Goal: Task Accomplishment & Management: Manage account settings

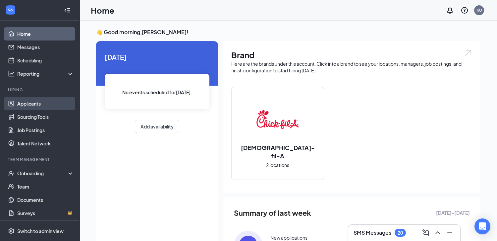
click at [57, 108] on link "Applicants" at bounding box center [45, 103] width 57 height 13
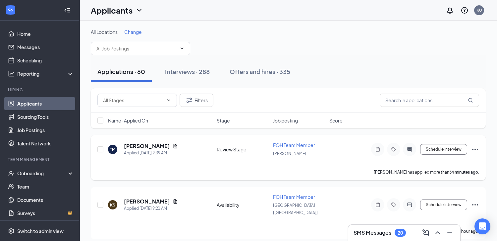
click at [475, 150] on icon "Ellipses" at bounding box center [475, 149] width 8 height 8
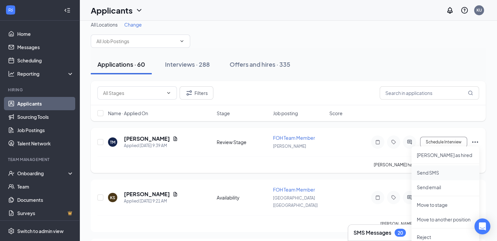
scroll to position [8, 0]
click at [450, 205] on p "Move to stage" at bounding box center [445, 204] width 57 height 7
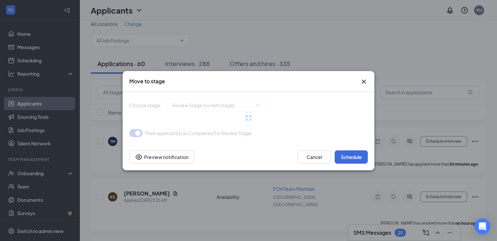
type input "Onsite Interview (next stage)"
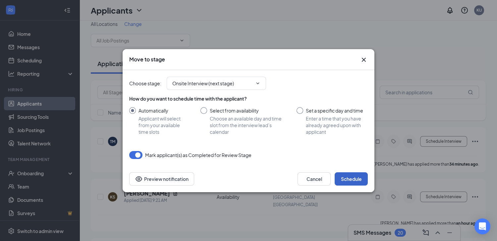
click at [353, 176] on button "Schedule" at bounding box center [351, 178] width 33 height 13
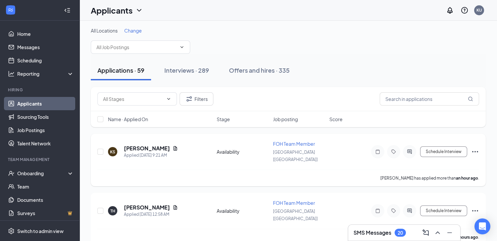
scroll to position [0, 0]
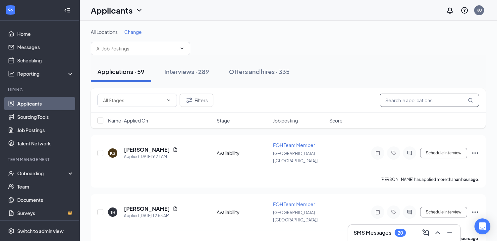
click at [409, 99] on input "text" at bounding box center [429, 99] width 99 height 13
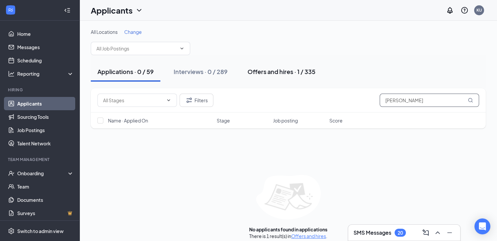
type input "[PERSON_NAME]"
click at [292, 75] on div "Offers and hires · 1 / 335" at bounding box center [282, 71] width 68 height 8
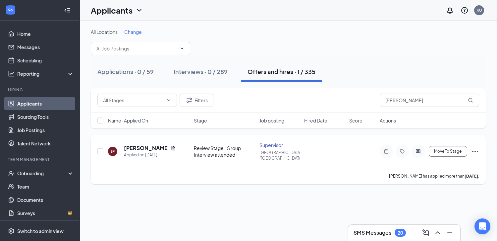
click at [476, 148] on icon "Ellipses" at bounding box center [475, 151] width 8 height 8
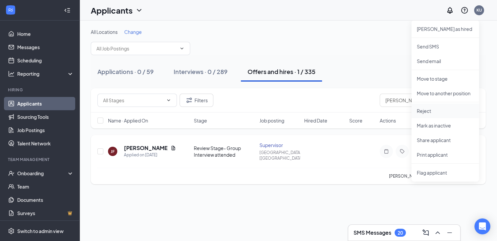
click at [431, 109] on p "Reject" at bounding box center [445, 110] width 57 height 7
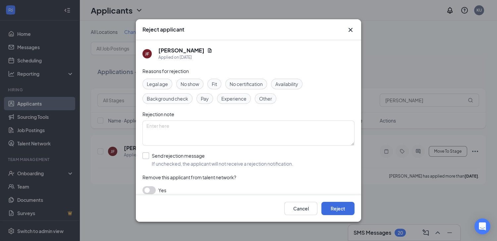
click at [171, 160] on input "Send rejection message If unchecked, the applicant will not receive a rejection…" at bounding box center [218, 159] width 151 height 15
checkbox input "true"
click at [172, 188] on input "search" at bounding box center [247, 189] width 200 height 11
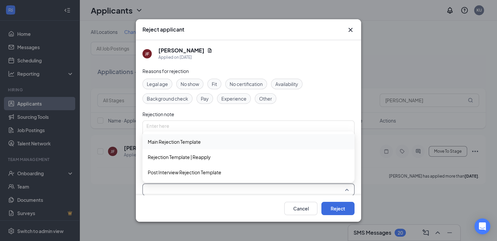
click at [182, 140] on span "Main Rejection Template" at bounding box center [174, 141] width 53 height 7
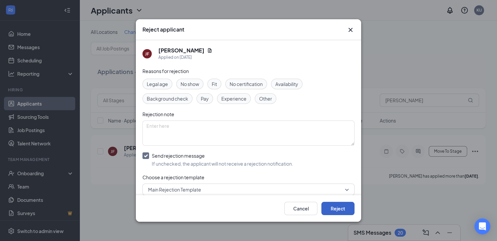
click at [341, 209] on button "Reject" at bounding box center [338, 208] width 33 height 13
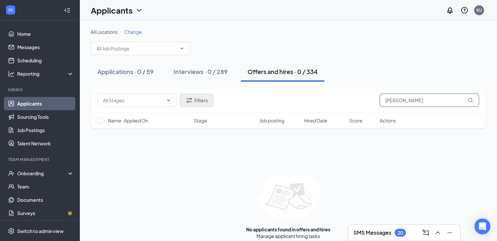
drag, startPoint x: 407, startPoint y: 100, endPoint x: 187, endPoint y: 100, distance: 220.5
click at [330, 106] on div "Filters [PERSON_NAME]" at bounding box center [288, 99] width 382 height 13
type input "[PERSON_NAME]"
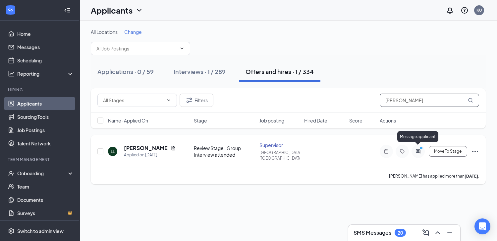
type input "[PERSON_NAME]"
click at [419, 149] on icon "ActiveChat" at bounding box center [418, 151] width 4 height 4
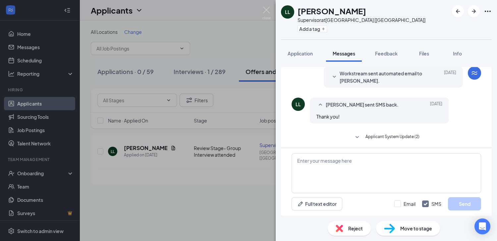
scroll to position [158, 0]
click at [357, 228] on span "Reject" at bounding box center [355, 227] width 15 height 7
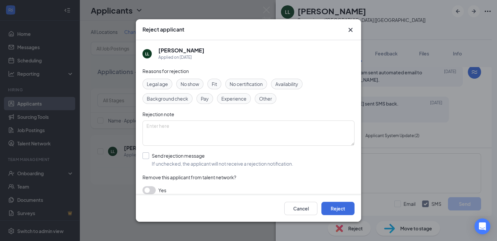
click at [163, 159] on input "Send rejection message If unchecked, the applicant will not receive a rejection…" at bounding box center [218, 159] width 151 height 15
checkbox input "true"
click at [171, 189] on input "search" at bounding box center [247, 189] width 200 height 11
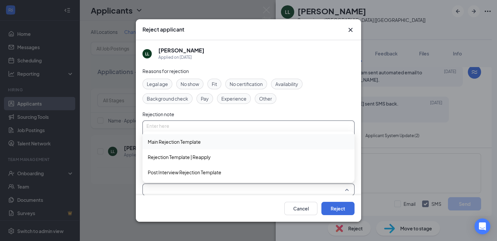
click at [179, 141] on span "Main Rejection Template" at bounding box center [174, 141] width 53 height 7
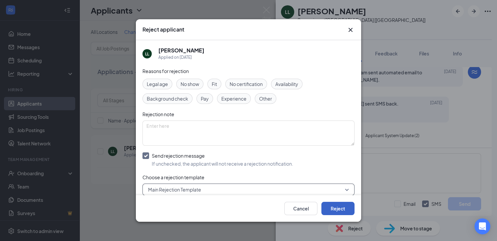
click at [341, 205] on button "Reject" at bounding box center [338, 208] width 33 height 13
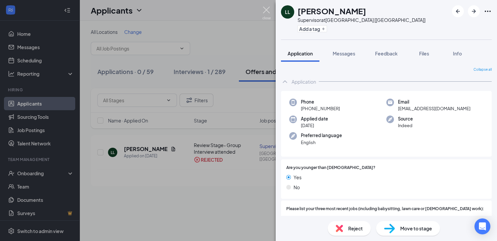
click at [267, 12] on img at bounding box center [267, 13] width 8 height 13
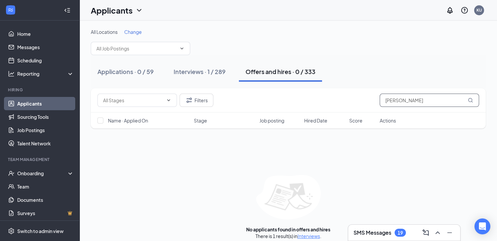
drag, startPoint x: 409, startPoint y: 100, endPoint x: 142, endPoint y: 124, distance: 267.6
click at [238, 108] on div "Filters [PERSON_NAME]" at bounding box center [288, 100] width 395 height 24
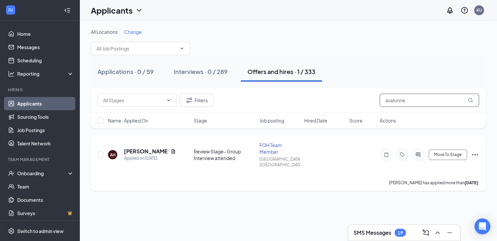
type input "avalonne"
click at [477, 151] on icon "Ellipses" at bounding box center [475, 155] width 8 height 8
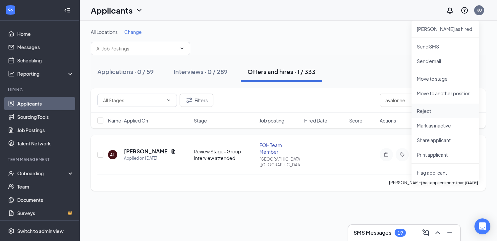
click at [434, 110] on p "Reject" at bounding box center [445, 110] width 57 height 7
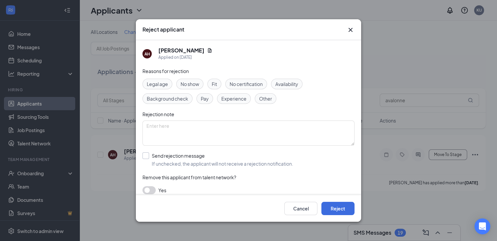
click at [154, 163] on input "Send rejection message If unchecked, the applicant will not receive a rejection…" at bounding box center [218, 159] width 151 height 15
checkbox input "true"
click at [175, 189] on input "search" at bounding box center [247, 189] width 200 height 11
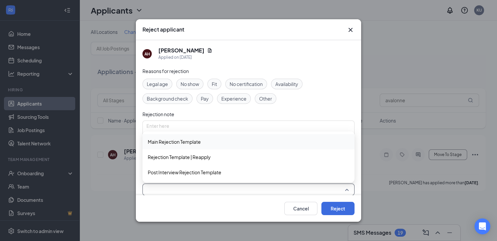
click at [168, 140] on span "Main Rejection Template" at bounding box center [174, 141] width 53 height 7
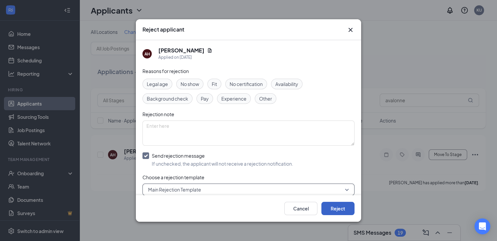
click at [333, 210] on button "Reject" at bounding box center [338, 208] width 33 height 13
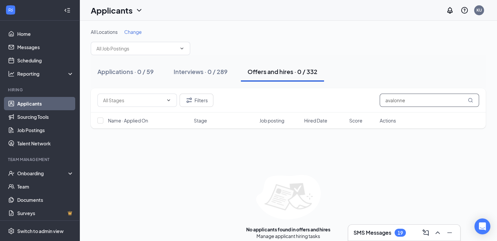
drag, startPoint x: 379, startPoint y: 102, endPoint x: 126, endPoint y: 136, distance: 255.9
click at [223, 115] on div "Filters avalonne Name · Applied On Stage Job posting Hired Date Score Actions" at bounding box center [288, 108] width 395 height 40
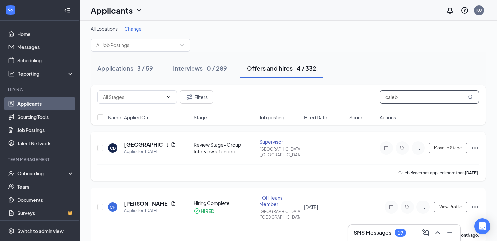
scroll to position [4, 0]
type input "caleb"
click at [477, 143] on icon "Ellipses" at bounding box center [475, 147] width 8 height 8
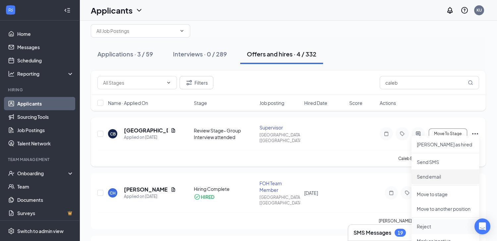
scroll to position [27, 0]
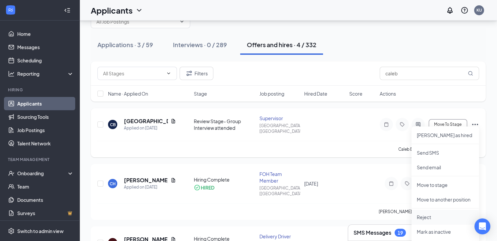
click at [433, 215] on p "Reject" at bounding box center [445, 216] width 57 height 7
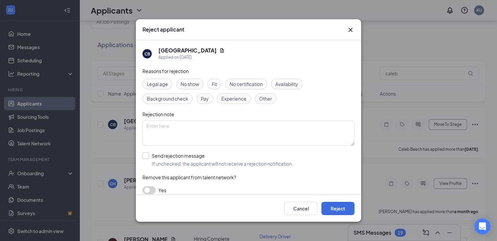
click at [201, 161] on input "Send rejection message If unchecked, the applicant will not receive a rejection…" at bounding box center [218, 159] width 151 height 15
checkbox input "true"
click at [192, 185] on input "search" at bounding box center [247, 189] width 200 height 11
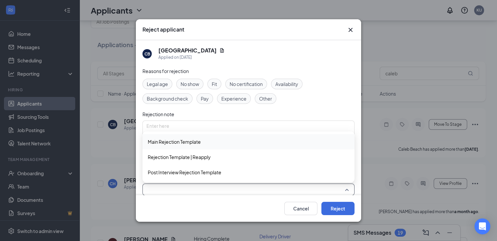
click at [187, 140] on span "Main Rejection Template" at bounding box center [174, 141] width 53 height 7
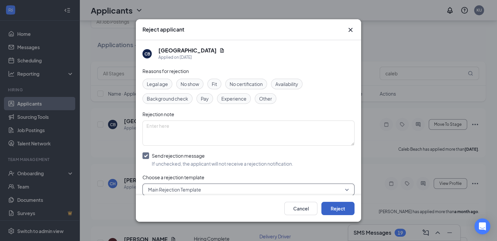
click at [340, 209] on button "Reject" at bounding box center [338, 208] width 33 height 13
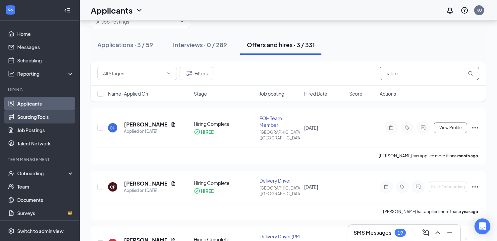
drag, startPoint x: 409, startPoint y: 78, endPoint x: 28, endPoint y: 120, distance: 383.2
click at [206, 96] on div "Filters caleb Name · Applied On Stage Job posting Hired Date Score Actions" at bounding box center [288, 81] width 395 height 40
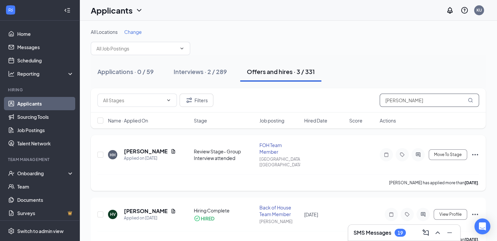
type input "[PERSON_NAME]"
click at [476, 151] on icon "Ellipses" at bounding box center [475, 155] width 8 height 8
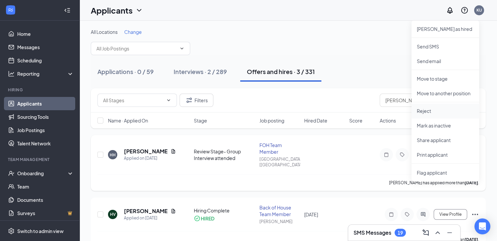
click at [427, 111] on p "Reject" at bounding box center [445, 110] width 57 height 7
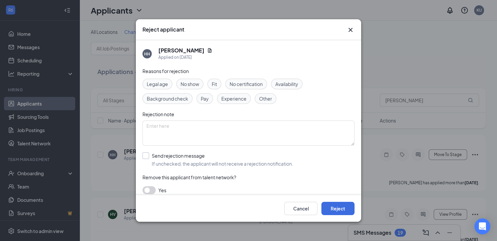
click at [200, 157] on input "Send rejection message If unchecked, the applicant will not receive a rejection…" at bounding box center [218, 159] width 151 height 15
checkbox input "true"
click at [208, 189] on input "search" at bounding box center [247, 189] width 200 height 11
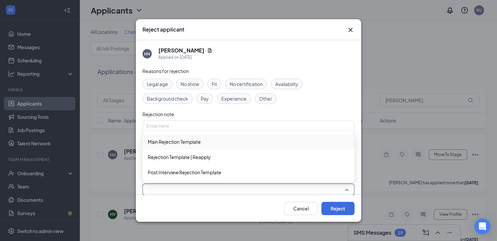
click at [177, 140] on span "Main Rejection Template" at bounding box center [174, 141] width 53 height 7
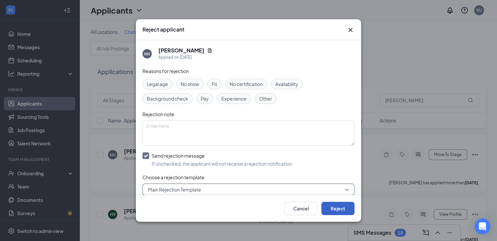
click at [333, 205] on button "Reject" at bounding box center [338, 208] width 33 height 13
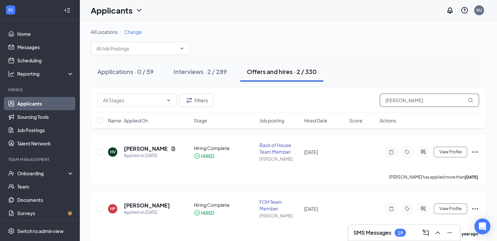
drag, startPoint x: 413, startPoint y: 103, endPoint x: 155, endPoint y: 116, distance: 258.3
click at [265, 107] on div "Filters [PERSON_NAME]" at bounding box center [288, 100] width 395 height 24
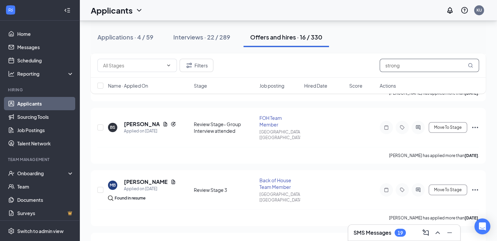
scroll to position [209, 0]
type input "strong"
click at [477, 123] on icon "Ellipses" at bounding box center [475, 127] width 8 height 8
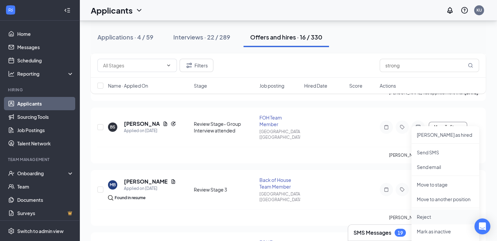
click at [424, 217] on p "Reject" at bounding box center [445, 216] width 57 height 7
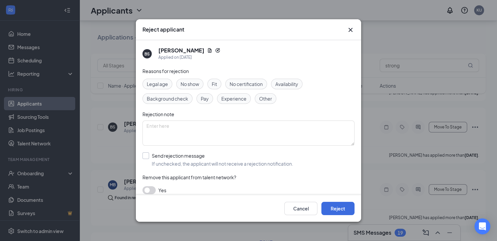
click at [173, 155] on input "Send rejection message If unchecked, the applicant will not receive a rejection…" at bounding box center [218, 159] width 151 height 15
checkbox input "true"
click at [177, 190] on input "search" at bounding box center [247, 189] width 200 height 11
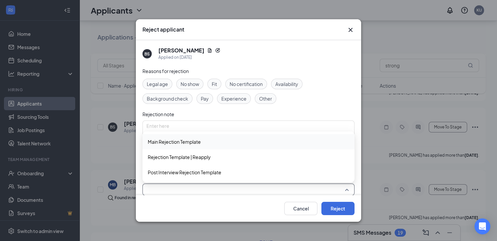
click at [181, 140] on span "Main Rejection Template" at bounding box center [174, 141] width 53 height 7
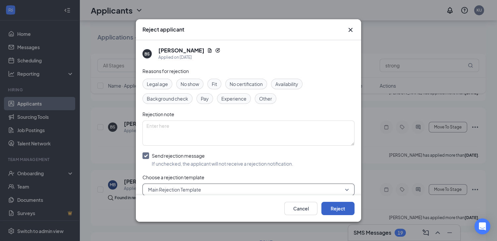
click at [346, 209] on button "Reject" at bounding box center [338, 208] width 33 height 13
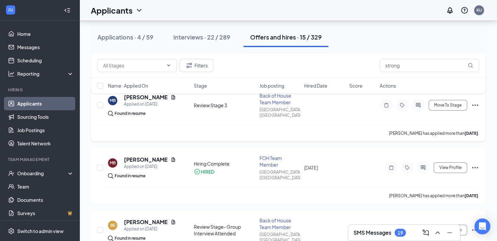
scroll to position [0, 0]
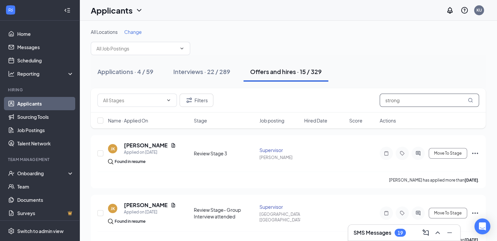
click at [342, 101] on div "Filters strong" at bounding box center [288, 99] width 382 height 13
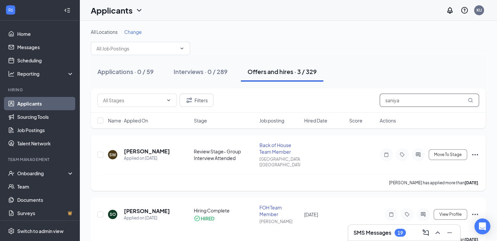
type input "saniya"
click at [475, 154] on icon "Ellipses" at bounding box center [475, 154] width 6 height 1
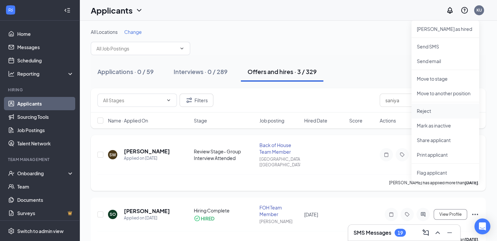
click at [432, 109] on p "Reject" at bounding box center [445, 110] width 57 height 7
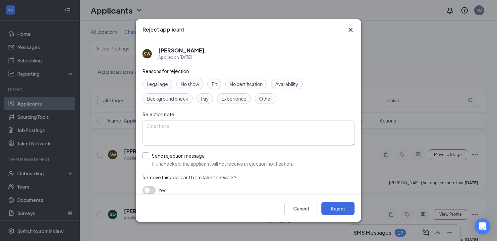
click at [165, 160] on input "Send rejection message If unchecked, the applicant will not receive a rejection…" at bounding box center [218, 159] width 151 height 15
checkbox input "true"
click at [340, 209] on button "Reject" at bounding box center [338, 208] width 33 height 13
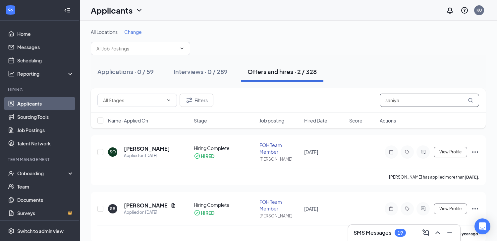
drag, startPoint x: 407, startPoint y: 102, endPoint x: 0, endPoint y: 122, distance: 407.2
click at [142, 117] on div "Filters saniya Name · Applied On Stage Job posting Hired Date Score Actions" at bounding box center [288, 108] width 395 height 40
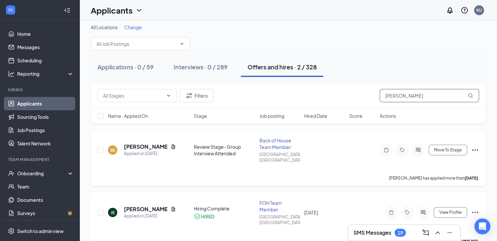
scroll to position [8, 0]
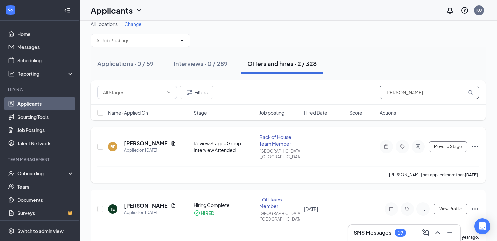
type input "[PERSON_NAME]"
click at [474, 143] on icon "Ellipses" at bounding box center [475, 147] width 8 height 8
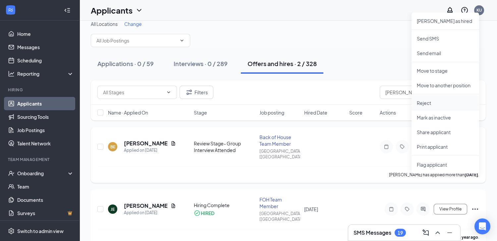
click at [423, 101] on p "Reject" at bounding box center [445, 102] width 57 height 7
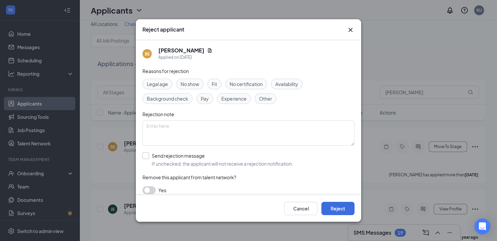
click at [171, 157] on input "Send rejection message If unchecked, the applicant will not receive a rejection…" at bounding box center [218, 159] width 151 height 15
checkbox input "true"
click at [338, 208] on button "Reject" at bounding box center [338, 208] width 33 height 13
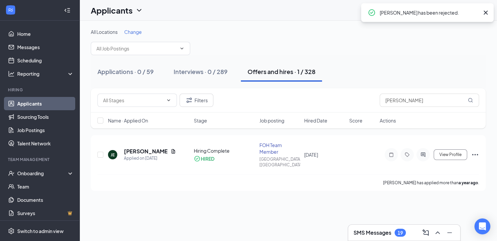
scroll to position [0, 0]
click at [168, 104] on div "Filters [PERSON_NAME]" at bounding box center [288, 99] width 382 height 13
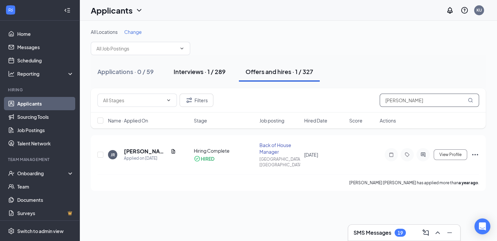
type input "[PERSON_NAME]"
click at [204, 71] on div "Interviews · 1 / 289" at bounding box center [200, 71] width 52 height 8
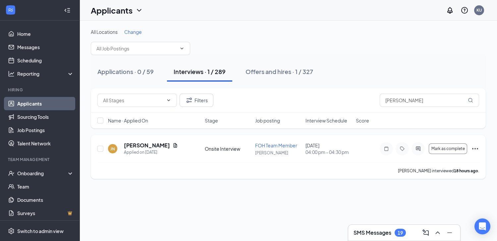
click at [478, 149] on icon "Ellipses" at bounding box center [475, 149] width 8 height 8
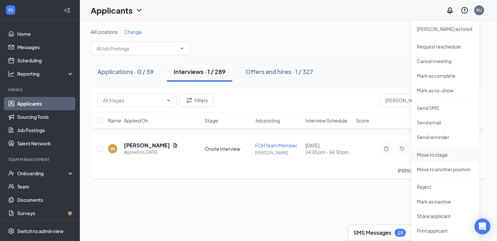
click at [429, 155] on p "Move to stage" at bounding box center [445, 154] width 57 height 7
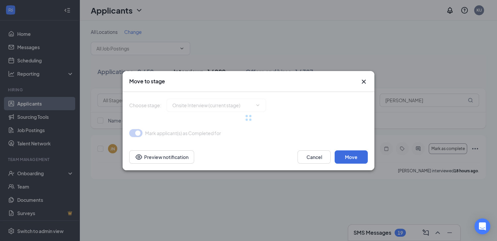
type input "Review Stage- Group Interview attended (next stage)"
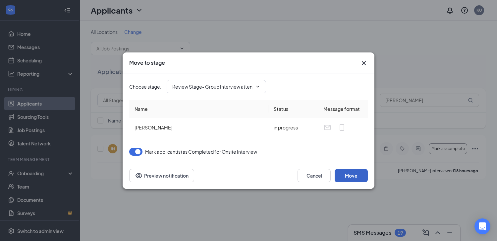
click at [358, 175] on button "Move" at bounding box center [351, 175] width 33 height 13
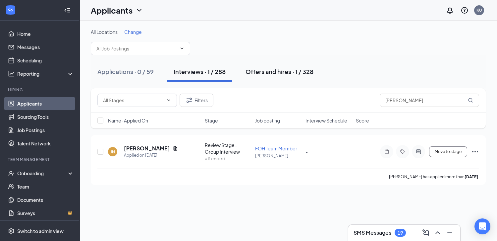
click at [293, 73] on div "Offers and hires · 1 / 328" at bounding box center [280, 71] width 68 height 8
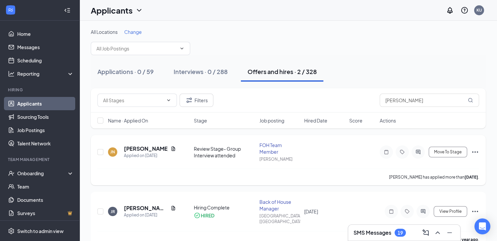
click at [476, 150] on icon "Ellipses" at bounding box center [475, 152] width 8 height 8
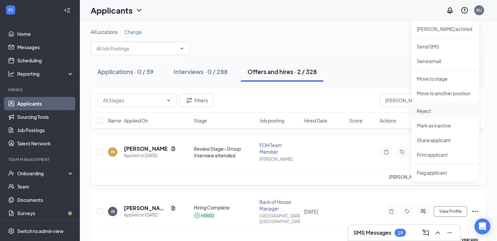
drag, startPoint x: 441, startPoint y: 109, endPoint x: 429, endPoint y: 112, distance: 12.2
click at [440, 109] on p "Reject" at bounding box center [445, 110] width 57 height 7
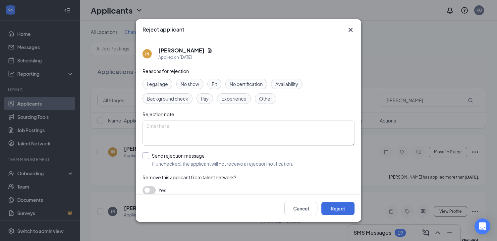
click at [171, 155] on input "Send rejection message If unchecked, the applicant will not receive a rejection…" at bounding box center [218, 159] width 151 height 15
checkbox input "true"
click at [172, 191] on input "search" at bounding box center [247, 189] width 200 height 11
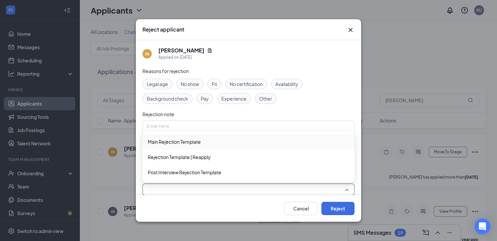
click at [164, 140] on span "Main Rejection Template" at bounding box center [174, 141] width 53 height 7
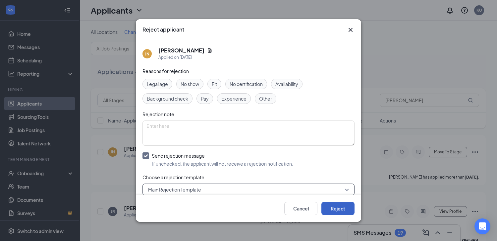
click at [340, 208] on button "Reject" at bounding box center [338, 208] width 33 height 13
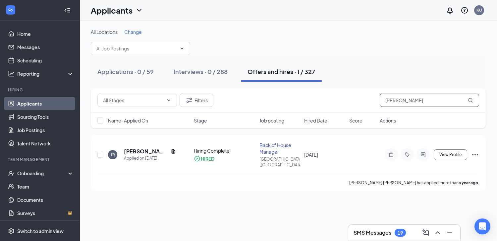
drag, startPoint x: 412, startPoint y: 102, endPoint x: 274, endPoint y: 99, distance: 138.3
click at [274, 99] on div "Filters [PERSON_NAME]" at bounding box center [288, 99] width 382 height 13
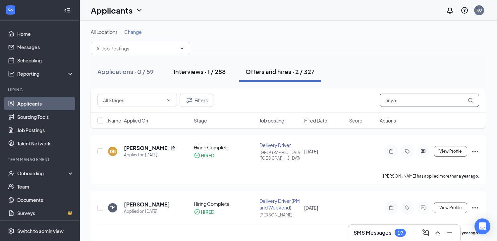
type input "anya"
click at [205, 73] on div "Interviews · 1 / 288" at bounding box center [200, 71] width 52 height 8
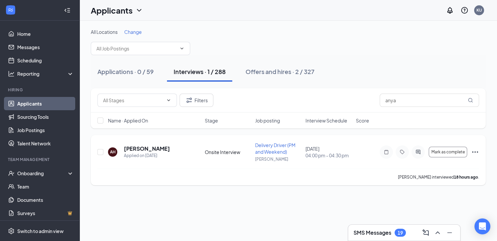
click at [477, 152] on icon "Ellipses" at bounding box center [475, 152] width 8 height 8
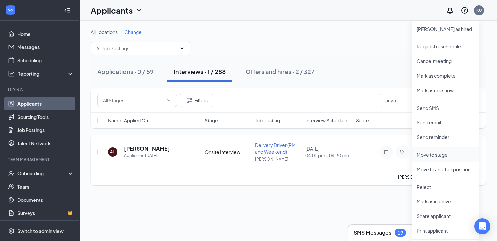
click at [453, 154] on p "Move to stage" at bounding box center [445, 154] width 57 height 7
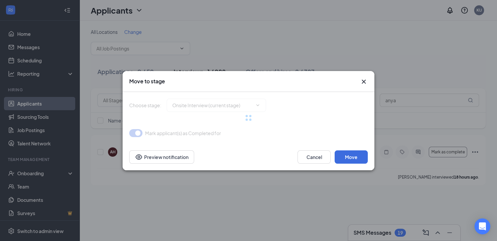
type input "Review Stage- Group Interview Attended (next stage)"
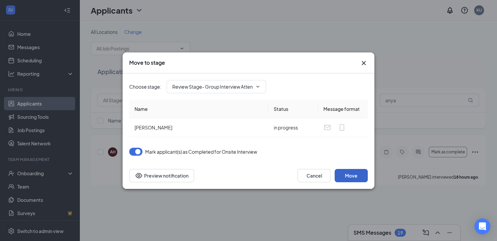
click at [358, 174] on button "Move" at bounding box center [351, 175] width 33 height 13
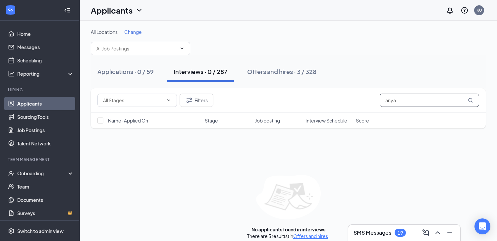
drag, startPoint x: 427, startPoint y: 94, endPoint x: 268, endPoint y: 108, distance: 160.0
click at [281, 107] on div "Filters anya" at bounding box center [288, 100] width 395 height 24
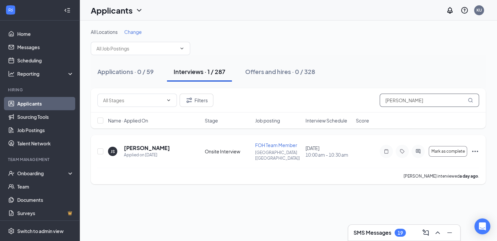
type input "[PERSON_NAME]"
click at [474, 149] on icon "Ellipses" at bounding box center [475, 151] width 8 height 8
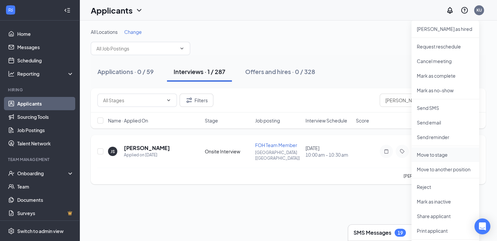
click at [437, 157] on p "Move to stage" at bounding box center [445, 154] width 57 height 7
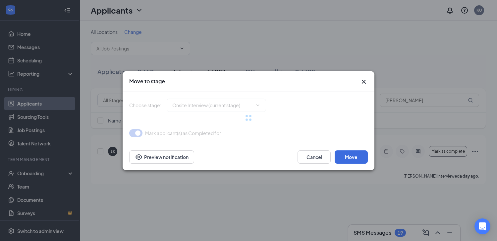
type input "Review Stage- Group Interview attended (next stage)"
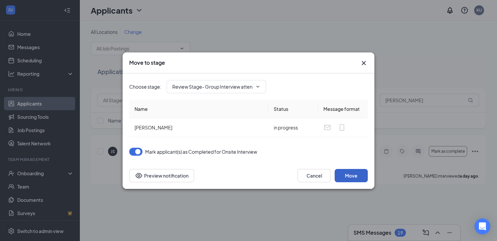
click at [351, 176] on button "Move" at bounding box center [351, 175] width 33 height 13
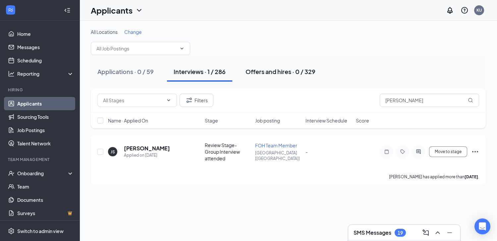
click at [299, 71] on div "Offers and hires · 0 / 329" at bounding box center [281, 71] width 70 height 8
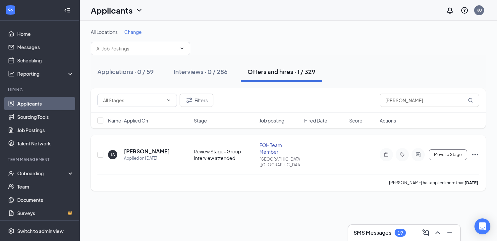
click at [474, 151] on icon "Ellipses" at bounding box center [475, 155] width 8 height 8
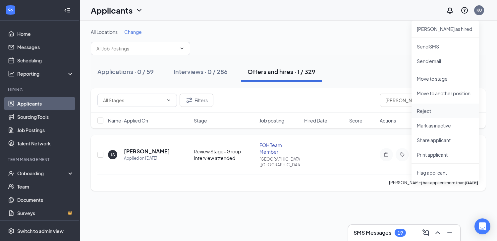
click at [439, 109] on p "Reject" at bounding box center [445, 110] width 57 height 7
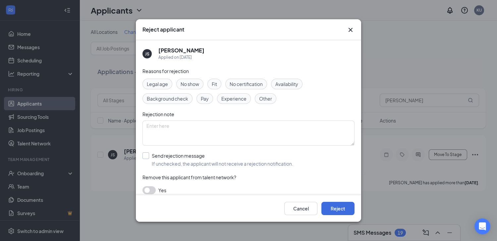
click at [165, 159] on input "Send rejection message If unchecked, the applicant will not receive a rejection…" at bounding box center [218, 159] width 151 height 15
checkbox input "true"
click at [209, 190] on input "search" at bounding box center [247, 189] width 200 height 11
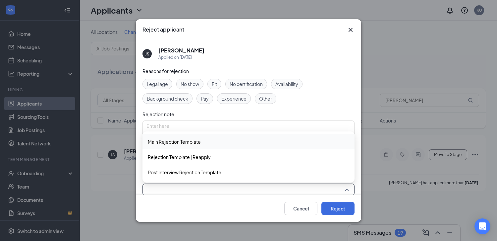
click at [172, 140] on span "Main Rejection Template" at bounding box center [174, 141] width 53 height 7
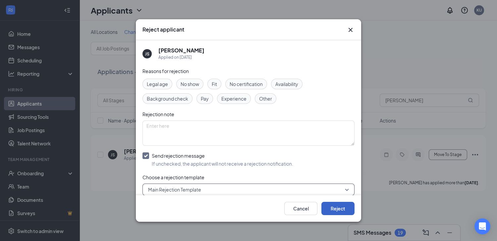
click at [338, 208] on button "Reject" at bounding box center [338, 208] width 33 height 13
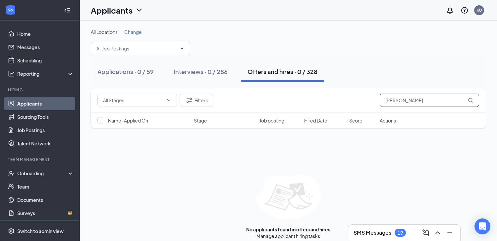
drag, startPoint x: 413, startPoint y: 96, endPoint x: 240, endPoint y: 103, distance: 173.9
click at [290, 101] on div "Filters [PERSON_NAME]" at bounding box center [288, 99] width 382 height 13
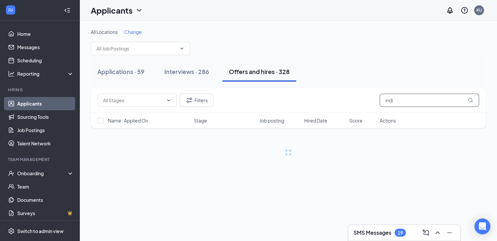
type input "india"
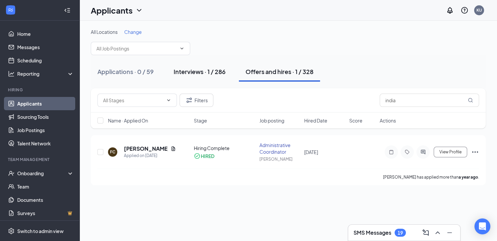
click at [215, 71] on div "Interviews · 1 / 286" at bounding box center [200, 71] width 52 height 8
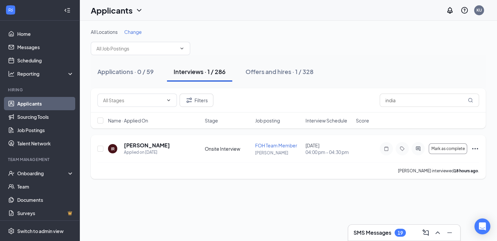
click at [476, 148] on icon "Ellipses" at bounding box center [475, 149] width 8 height 8
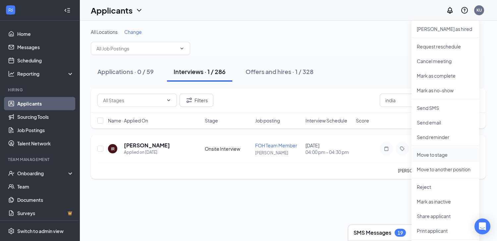
click at [442, 153] on p "Move to stage" at bounding box center [445, 154] width 57 height 7
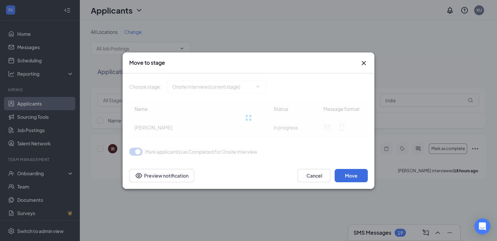
type input "Review Stage- Group Interview attended (next stage)"
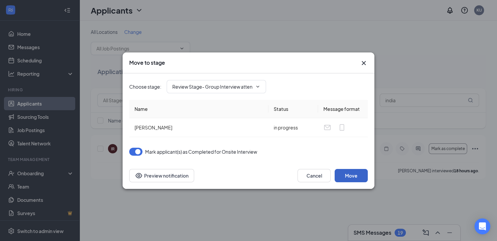
click at [349, 177] on button "Move" at bounding box center [351, 175] width 33 height 13
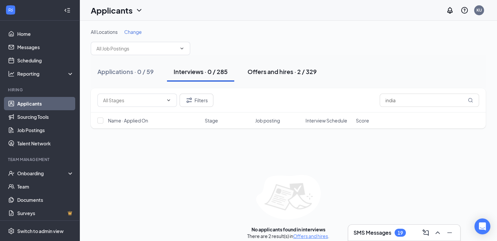
click at [295, 73] on div "Offers and hires · 2 / 329" at bounding box center [282, 71] width 69 height 8
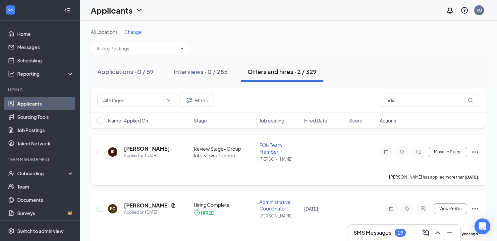
click at [476, 152] on icon "Ellipses" at bounding box center [475, 152] width 8 height 8
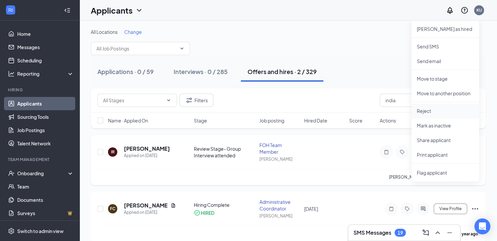
click at [440, 110] on p "Reject" at bounding box center [445, 110] width 57 height 7
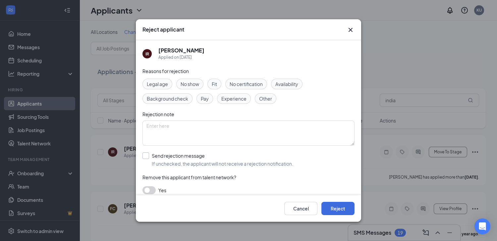
click at [154, 161] on input "Send rejection message If unchecked, the applicant will not receive a rejection…" at bounding box center [218, 159] width 151 height 15
checkbox input "true"
click at [189, 188] on input "search" at bounding box center [247, 189] width 200 height 11
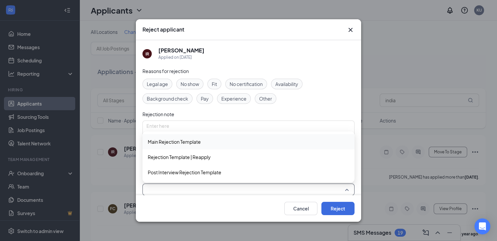
click at [168, 142] on span "Main Rejection Template" at bounding box center [174, 141] width 53 height 7
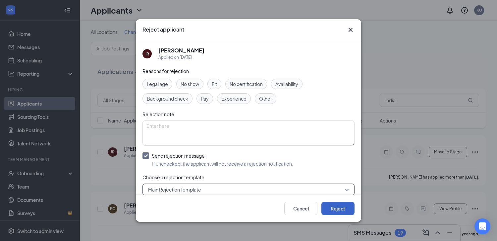
click at [333, 206] on button "Reject" at bounding box center [338, 208] width 33 height 13
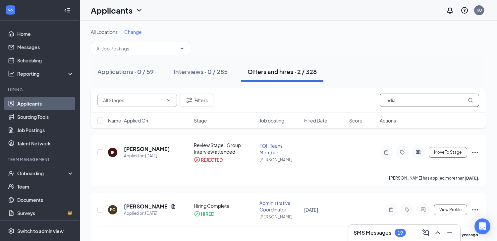
drag, startPoint x: 424, startPoint y: 102, endPoint x: 170, endPoint y: 99, distance: 254.0
click at [311, 122] on div "Filters india Name · Applied On Stage Job posting Hired Date Score Actions" at bounding box center [288, 108] width 395 height 40
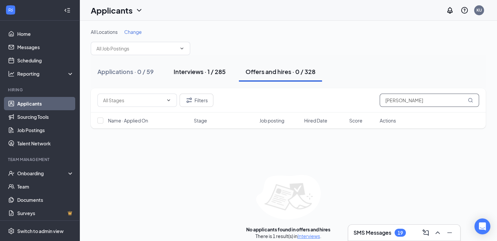
type input "[PERSON_NAME]"
click at [202, 79] on button "Interviews · 1 / 285" at bounding box center [199, 72] width 65 height 20
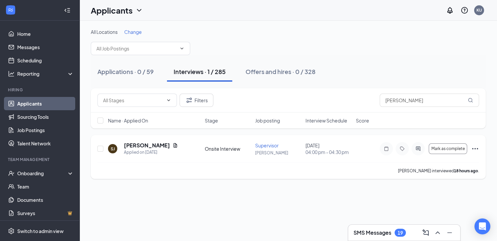
click at [477, 148] on icon "Ellipses" at bounding box center [475, 148] width 6 height 1
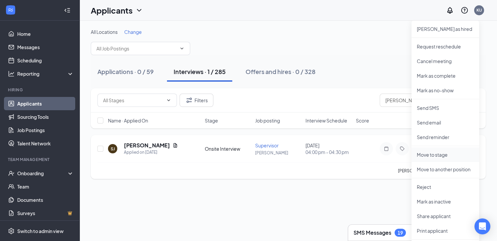
click at [457, 154] on p "Move to stage" at bounding box center [445, 154] width 57 height 7
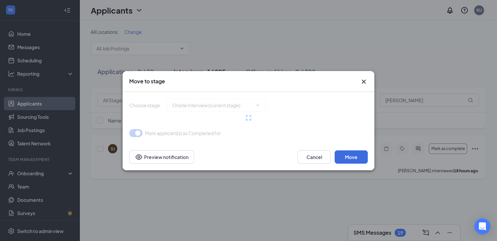
type input "Review Stage- Group Interview attended (next stage)"
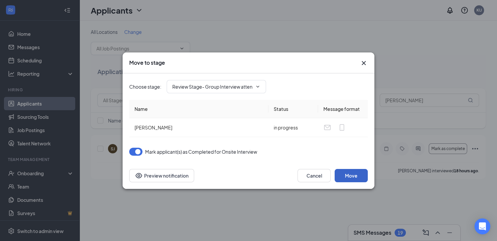
click at [363, 175] on button "Move" at bounding box center [351, 175] width 33 height 13
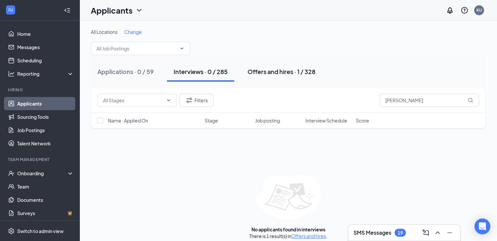
click at [275, 69] on div "Offers and hires · 1 / 328" at bounding box center [282, 71] width 68 height 8
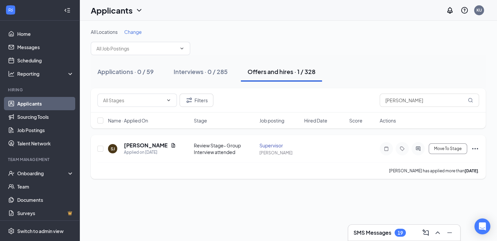
click at [474, 148] on icon "Ellipses" at bounding box center [475, 149] width 8 height 8
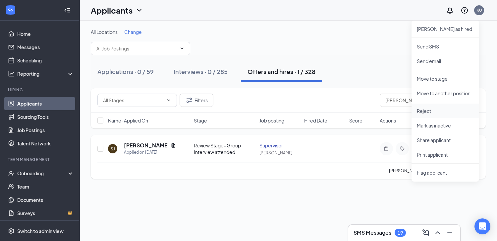
click at [452, 111] on p "Reject" at bounding box center [445, 110] width 57 height 7
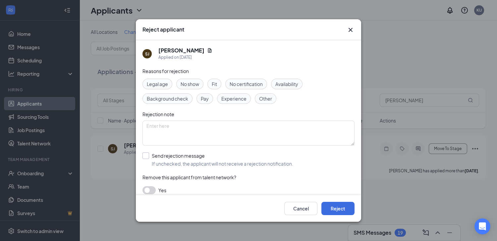
click at [192, 154] on input "Send rejection message If unchecked, the applicant will not receive a rejection…" at bounding box center [218, 159] width 151 height 15
checkbox input "true"
click at [187, 190] on input "search" at bounding box center [247, 189] width 200 height 11
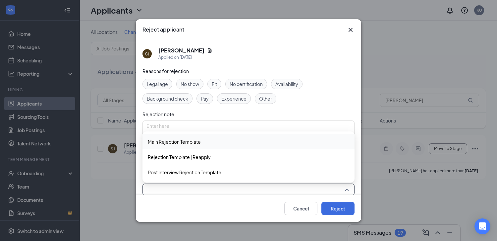
click at [181, 141] on span "Main Rejection Template" at bounding box center [174, 141] width 53 height 7
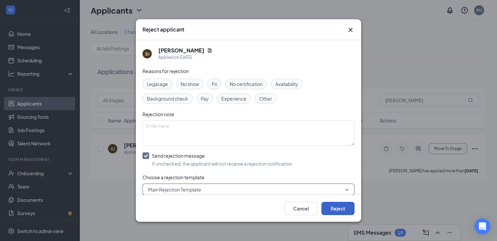
click at [343, 208] on button "Reject" at bounding box center [338, 208] width 33 height 13
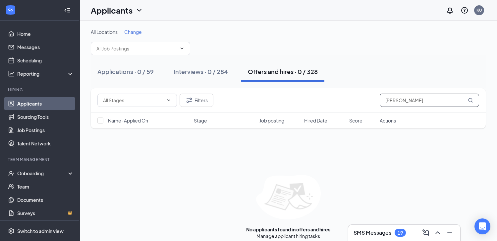
drag, startPoint x: 422, startPoint y: 102, endPoint x: 146, endPoint y: 130, distance: 277.6
click at [260, 112] on div "Filters [PERSON_NAME]" at bounding box center [288, 100] width 395 height 24
type input "[PERSON_NAME]"
click at [222, 74] on div "Interviews · 3 / 284" at bounding box center [201, 71] width 54 height 8
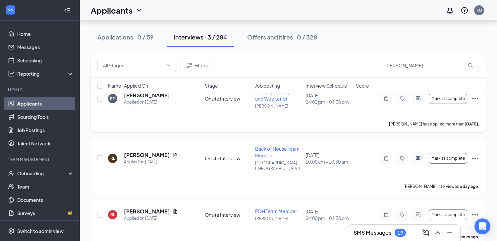
scroll to position [58, 0]
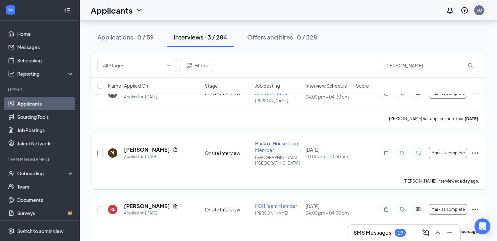
click at [102, 150] on input "checkbox" at bounding box center [100, 153] width 6 height 6
checkbox input "true"
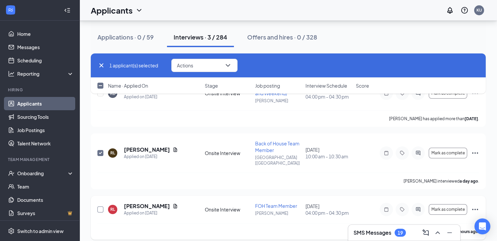
click at [98, 206] on input "checkbox" at bounding box center [100, 209] width 6 height 6
checkbox input "true"
click at [215, 63] on button "Actions" at bounding box center [204, 65] width 66 height 13
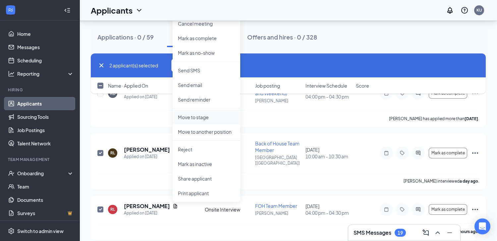
click at [195, 116] on p "Move to stage" at bounding box center [206, 117] width 57 height 7
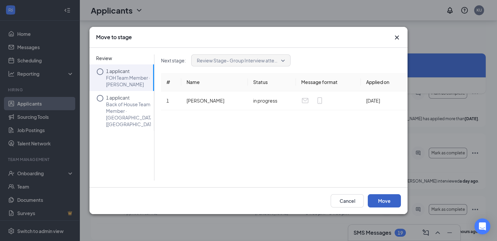
click at [390, 202] on button "Move" at bounding box center [384, 200] width 33 height 13
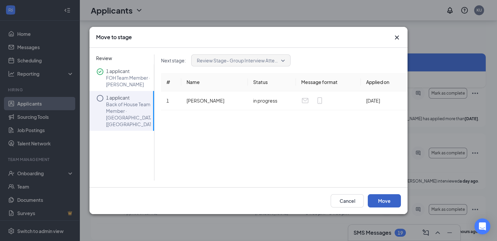
scroll to position [52, 0]
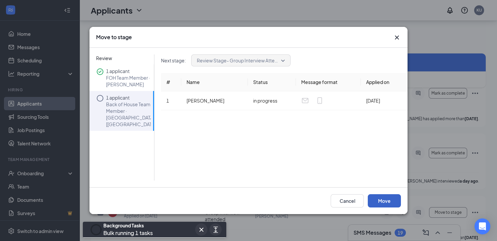
click at [392, 202] on button "Move" at bounding box center [384, 200] width 33 height 13
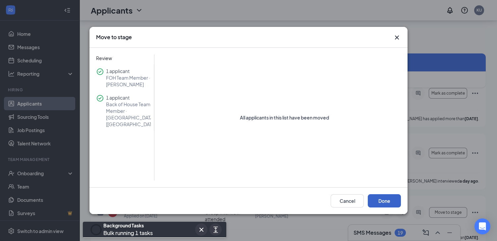
click at [392, 202] on button "Done" at bounding box center [384, 200] width 33 height 13
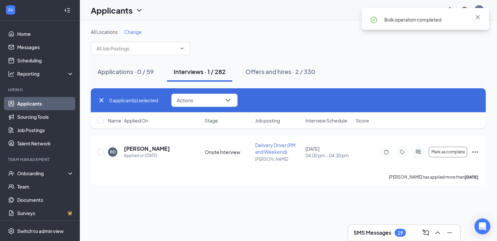
scroll to position [0, 0]
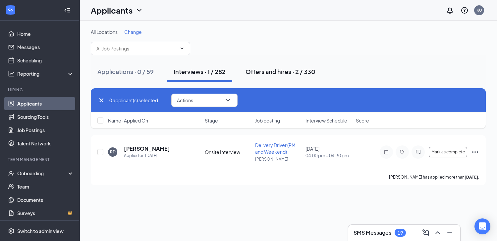
click at [270, 69] on div "Offers and hires · 2 / 330" at bounding box center [281, 71] width 70 height 8
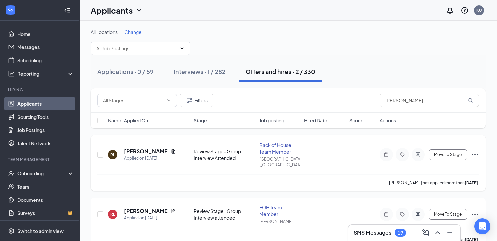
scroll to position [8, 0]
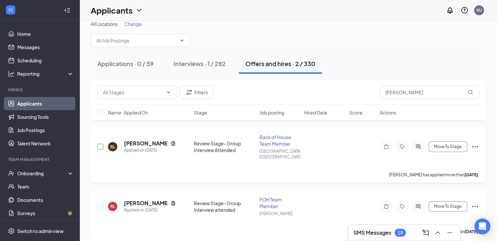
click at [101, 144] on input "checkbox" at bounding box center [100, 147] width 6 height 6
checkbox input "true"
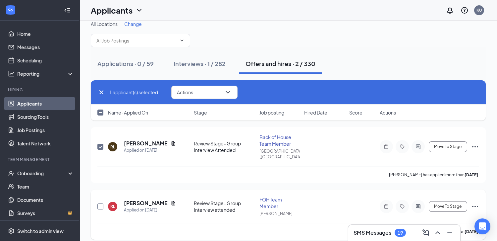
click at [100, 203] on input "checkbox" at bounding box center [100, 206] width 6 height 6
checkbox input "true"
click at [219, 90] on button "Actions" at bounding box center [204, 92] width 66 height 13
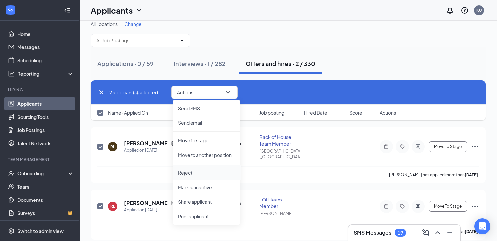
click at [193, 170] on p "Reject" at bounding box center [206, 172] width 57 height 7
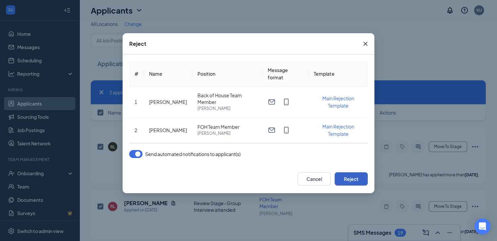
click at [356, 180] on button "Reject" at bounding box center [351, 178] width 33 height 13
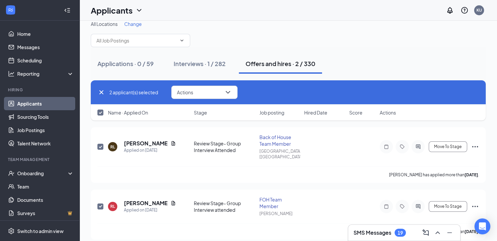
scroll to position [0, 0]
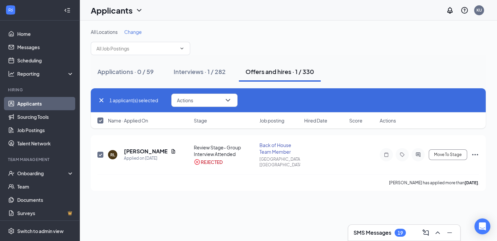
click at [100, 100] on icon "Cross" at bounding box center [101, 100] width 8 height 8
checkbox input "false"
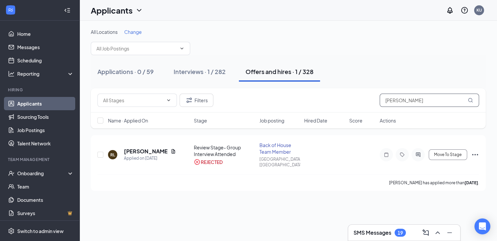
click at [313, 101] on div "Filters [PERSON_NAME]" at bounding box center [288, 99] width 382 height 13
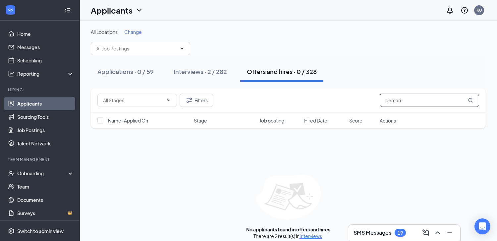
type input "demari"
click at [215, 69] on div "Interviews · 2 / 282" at bounding box center [200, 71] width 53 height 8
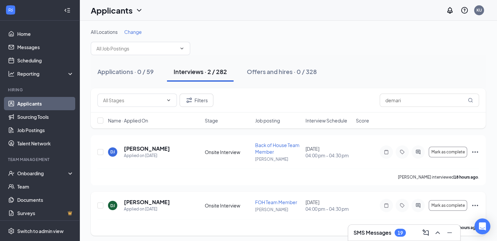
scroll to position [2, 0]
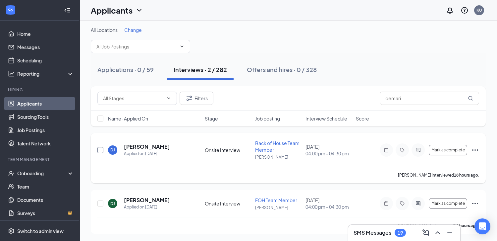
click at [100, 149] on input "checkbox" at bounding box center [100, 150] width 6 height 6
checkbox input "true"
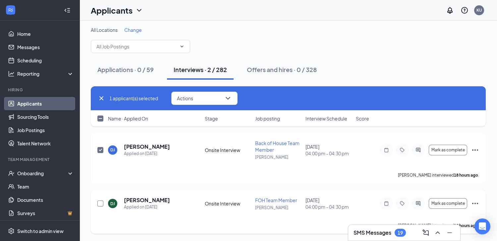
click at [102, 203] on input "checkbox" at bounding box center [100, 203] width 6 height 6
checkbox input "true"
click at [226, 97] on icon "ChevronDown" at bounding box center [228, 98] width 8 height 8
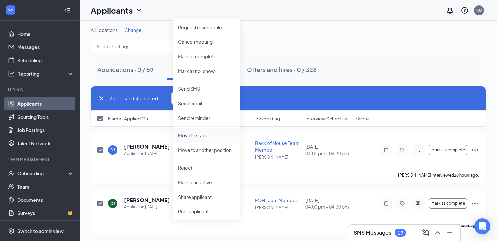
click at [203, 135] on p "Move to stage" at bounding box center [206, 135] width 57 height 7
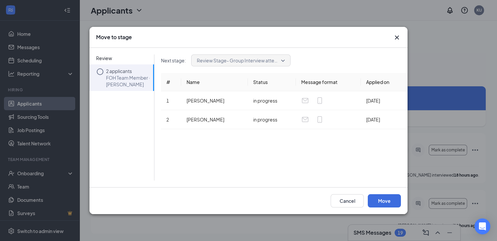
click at [128, 74] on p "FOH Team Member · [PERSON_NAME]" at bounding box center [128, 80] width 45 height 13
click at [383, 200] on button "Move" at bounding box center [384, 200] width 33 height 13
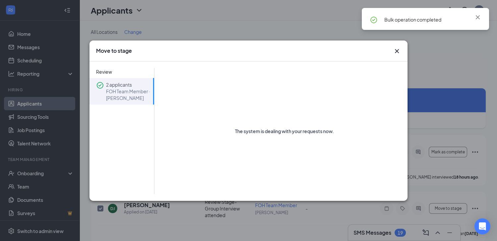
checkbox input "false"
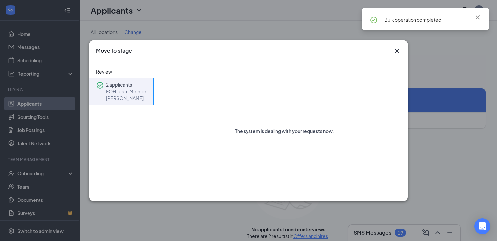
click at [399, 49] on icon "Cross" at bounding box center [397, 51] width 4 height 4
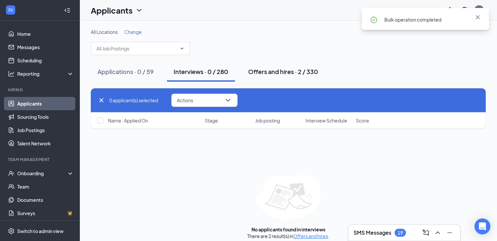
click at [285, 71] on div "Offers and hires · 2 / 330" at bounding box center [283, 71] width 70 height 8
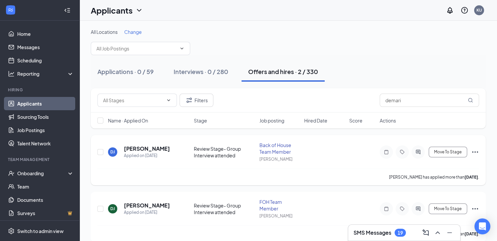
click at [105, 152] on div "[PERSON_NAME] Applied on [DATE] Review Stage- Group Interview attended Back of …" at bounding box center [288, 155] width 382 height 27
click at [99, 152] on input "checkbox" at bounding box center [100, 152] width 6 height 6
checkbox input "true"
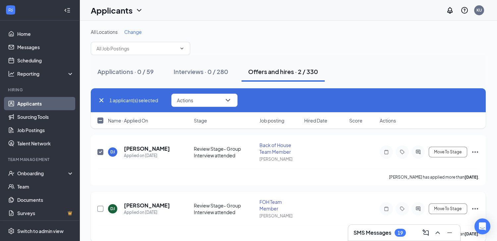
click at [101, 208] on input "checkbox" at bounding box center [100, 209] width 6 height 6
checkbox input "true"
click at [223, 96] on button "Actions" at bounding box center [204, 99] width 66 height 13
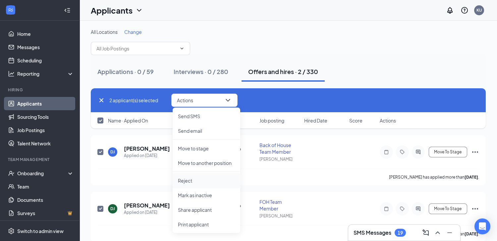
click at [194, 179] on p "Reject" at bounding box center [206, 180] width 57 height 7
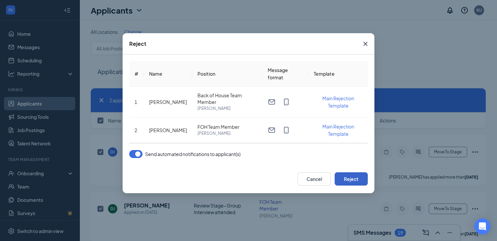
click at [354, 178] on button "Reject" at bounding box center [351, 178] width 33 height 13
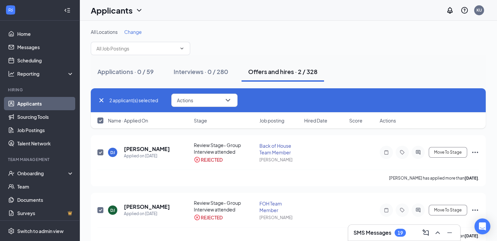
click at [100, 100] on icon "Cross" at bounding box center [101, 100] width 8 height 8
checkbox input "false"
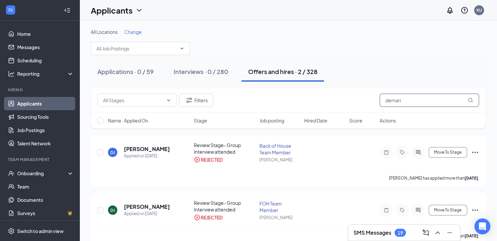
click at [262, 103] on div "Filters demari" at bounding box center [288, 99] width 382 height 13
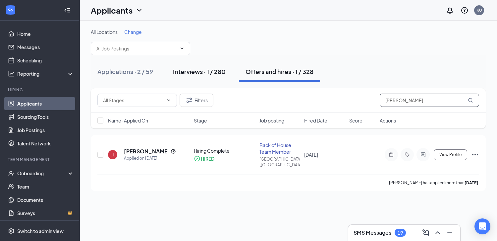
type input "[PERSON_NAME]"
click at [207, 69] on div "Interviews · 1 / 280" at bounding box center [199, 71] width 53 height 8
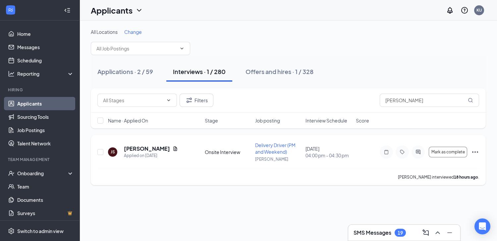
click at [476, 152] on icon "Ellipses" at bounding box center [475, 152] width 8 height 8
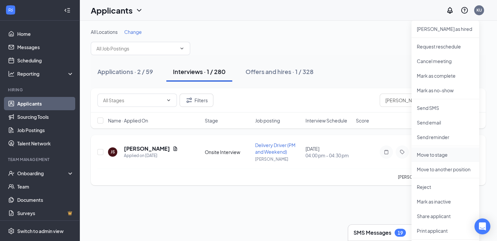
click at [435, 155] on p "Move to stage" at bounding box center [445, 154] width 57 height 7
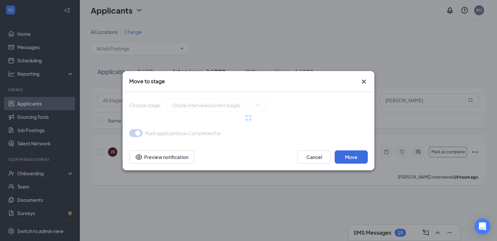
type input "Review Stage- Group Interview Attended (next stage)"
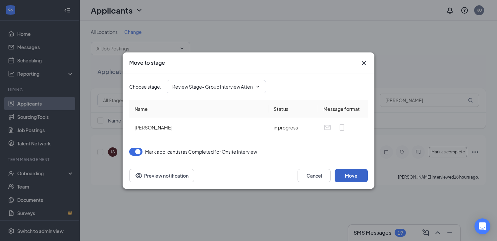
click at [353, 174] on button "Move" at bounding box center [351, 175] width 33 height 13
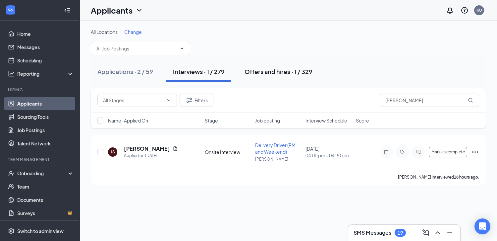
click at [283, 67] on div "Offers and hires · 1 / 329" at bounding box center [279, 71] width 68 height 8
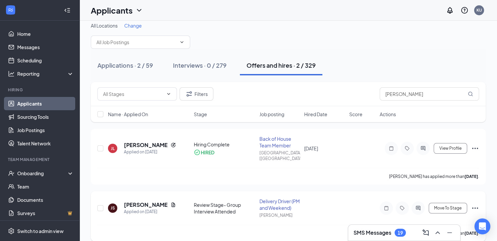
scroll to position [8, 0]
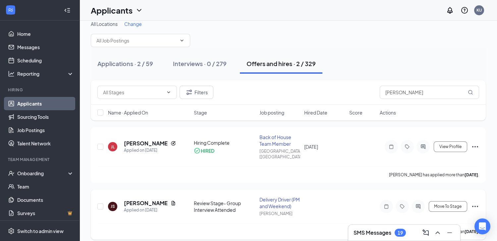
click at [474, 202] on icon "Ellipses" at bounding box center [475, 206] width 8 height 8
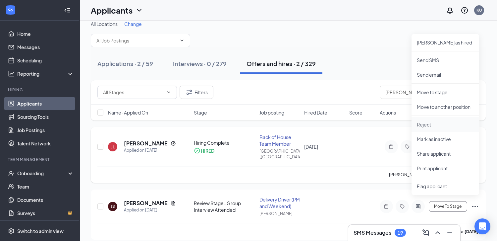
click at [432, 126] on p "Reject" at bounding box center [445, 124] width 57 height 7
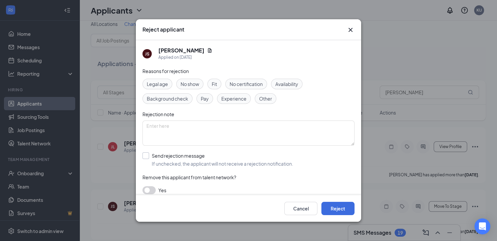
click at [164, 156] on input "Send rejection message If unchecked, the applicant will not receive a rejection…" at bounding box center [218, 159] width 151 height 15
checkbox input "true"
click at [344, 207] on button "Reject" at bounding box center [338, 208] width 33 height 13
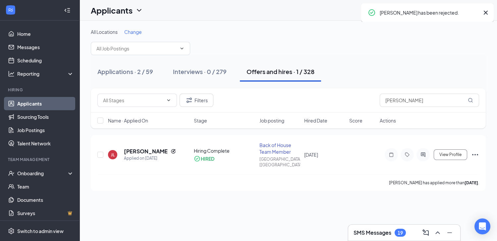
scroll to position [0, 0]
drag, startPoint x: 411, startPoint y: 104, endPoint x: 193, endPoint y: 118, distance: 218.6
click at [278, 111] on div "Filters [PERSON_NAME]" at bounding box center [288, 100] width 395 height 24
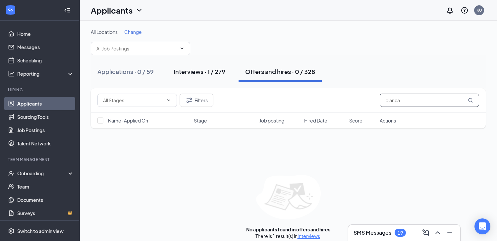
type input "bianca"
click at [183, 71] on div "Interviews · 1 / 279" at bounding box center [200, 71] width 52 height 8
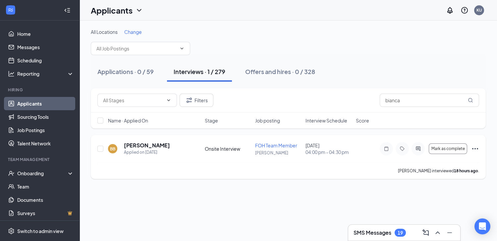
click at [476, 147] on icon "Ellipses" at bounding box center [475, 149] width 8 height 8
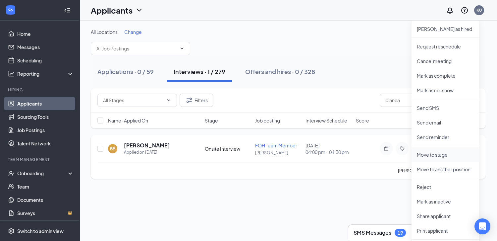
click at [433, 155] on p "Move to stage" at bounding box center [445, 154] width 57 height 7
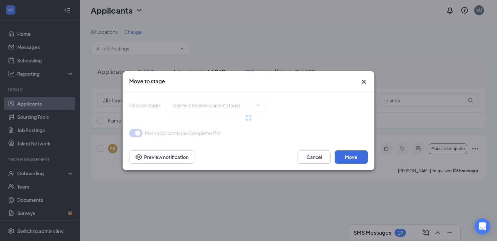
type input "Review Stage- Group Interview attended (next stage)"
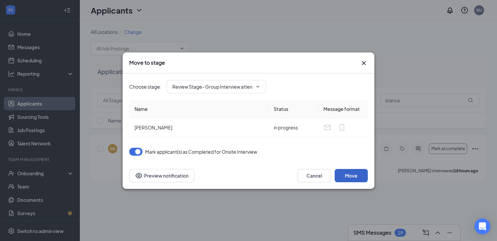
click at [360, 177] on button "Move" at bounding box center [351, 175] width 33 height 13
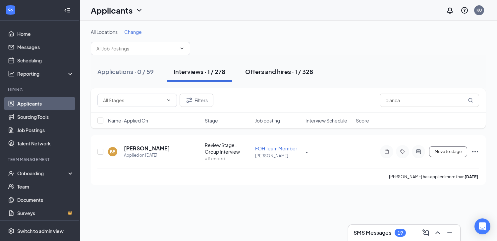
click at [305, 72] on div "Offers and hires · 1 / 328" at bounding box center [279, 71] width 68 height 8
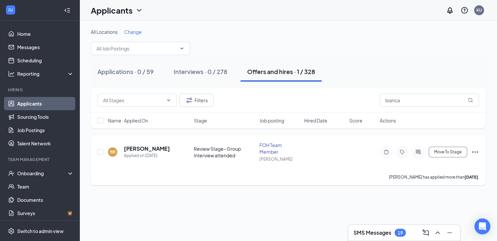
click at [477, 151] on icon "Ellipses" at bounding box center [475, 152] width 8 height 8
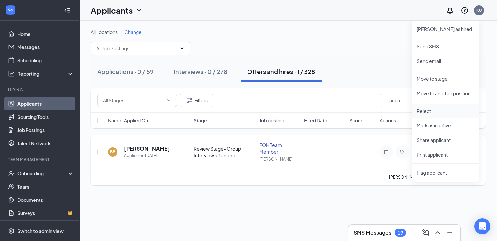
click at [431, 109] on p "Reject" at bounding box center [445, 110] width 57 height 7
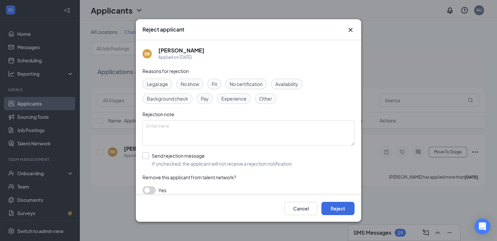
click at [190, 165] on input "Send rejection message If unchecked, the applicant will not receive a rejection…" at bounding box center [218, 159] width 151 height 15
checkbox input "true"
click at [180, 189] on input "search" at bounding box center [247, 189] width 200 height 11
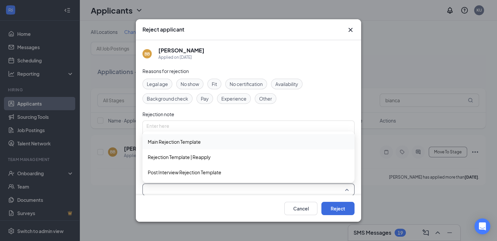
drag, startPoint x: 175, startPoint y: 140, endPoint x: 220, endPoint y: 147, distance: 46.4
click at [175, 140] on span "Main Rejection Template" at bounding box center [174, 141] width 53 height 7
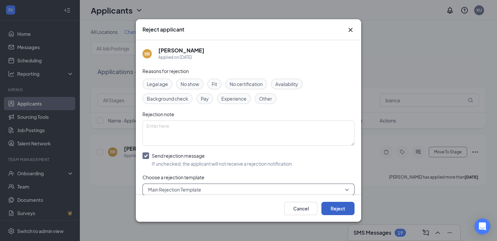
click at [332, 207] on button "Reject" at bounding box center [338, 208] width 33 height 13
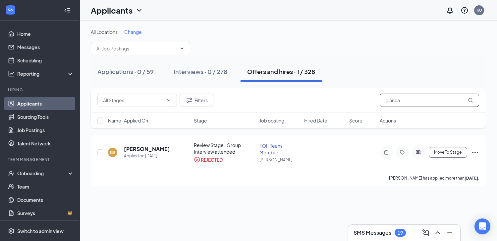
drag, startPoint x: 420, startPoint y: 102, endPoint x: 178, endPoint y: 105, distance: 242.4
click at [310, 100] on div "Filters bianca" at bounding box center [288, 99] width 382 height 13
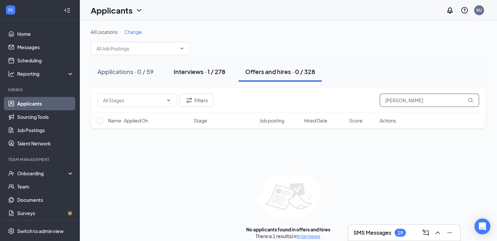
type input "[PERSON_NAME]"
click at [193, 69] on div "Interviews · 1 / 278" at bounding box center [200, 71] width 52 height 8
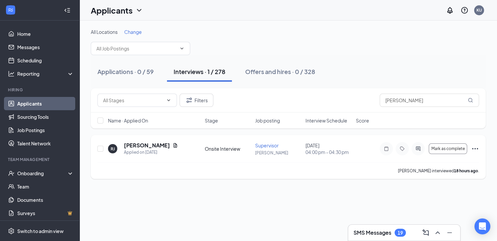
click at [474, 149] on icon "Ellipses" at bounding box center [475, 149] width 8 height 8
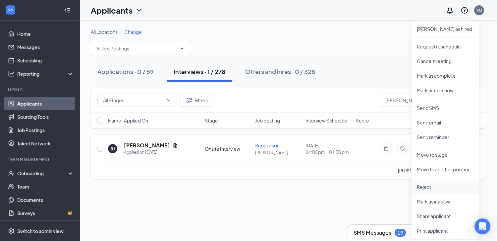
click at [438, 188] on p "Reject" at bounding box center [445, 186] width 57 height 7
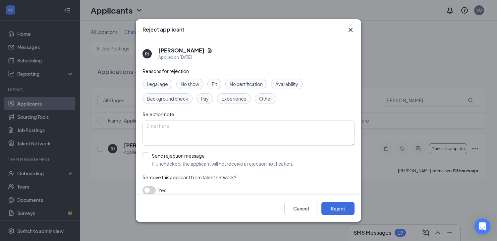
click at [349, 28] on icon "Cross" at bounding box center [351, 30] width 4 height 4
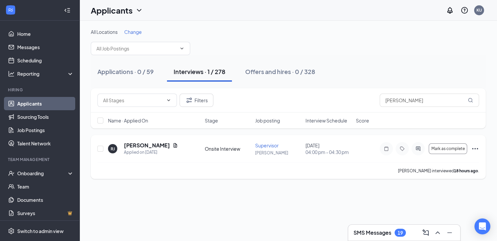
click at [475, 148] on icon "Ellipses" at bounding box center [475, 148] width 6 height 1
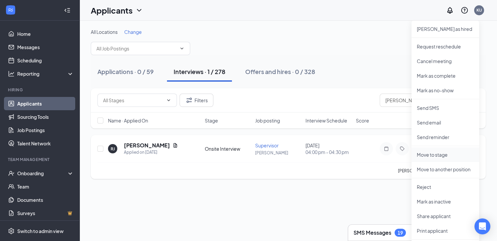
click at [437, 155] on p "Move to stage" at bounding box center [445, 154] width 57 height 7
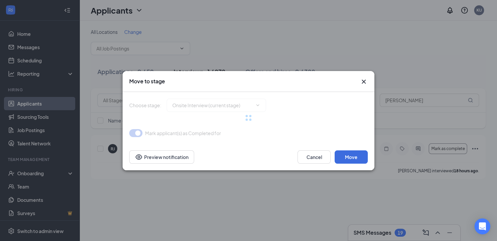
type input "Review Stage- Group Interview attended (next stage)"
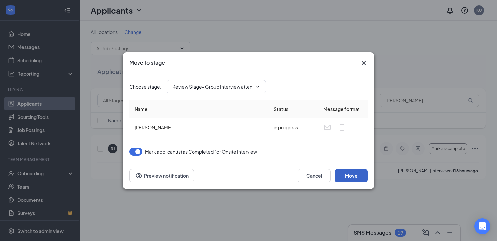
click at [350, 175] on button "Move" at bounding box center [351, 175] width 33 height 13
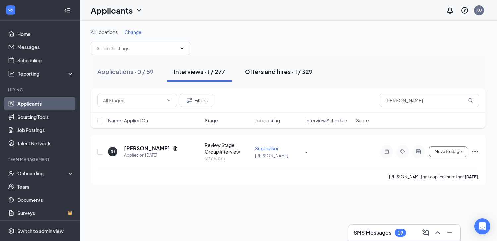
click at [273, 67] on div "Offers and hires · 1 / 329" at bounding box center [279, 71] width 68 height 8
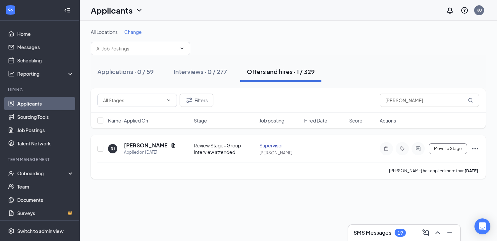
click at [474, 148] on icon "Ellipses" at bounding box center [475, 149] width 8 height 8
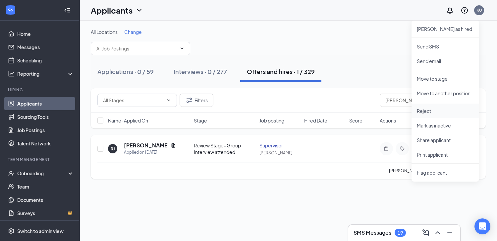
click at [433, 111] on p "Reject" at bounding box center [445, 110] width 57 height 7
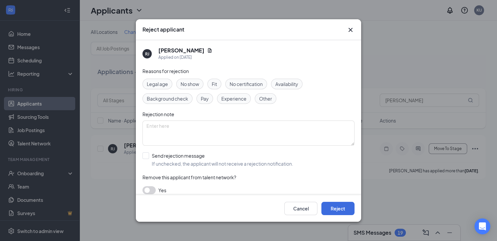
click at [179, 174] on span "Remove this applicant from talent network?" at bounding box center [190, 177] width 94 height 6
click at [184, 164] on input "Send rejection message If unchecked, the applicant will not receive a rejection…" at bounding box center [218, 159] width 151 height 15
checkbox input "true"
click at [188, 192] on input "search" at bounding box center [247, 189] width 200 height 11
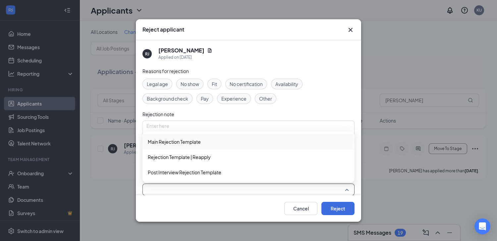
click at [180, 143] on span "Main Rejection Template" at bounding box center [174, 141] width 53 height 7
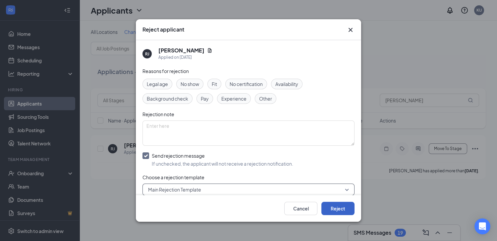
click at [343, 209] on button "Reject" at bounding box center [338, 208] width 33 height 13
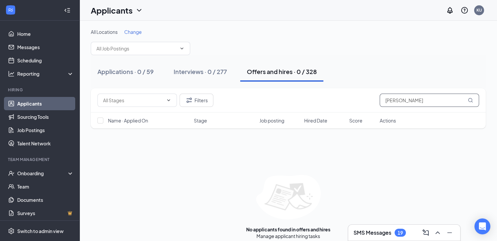
drag, startPoint x: 325, startPoint y: 104, endPoint x: 185, endPoint y: 108, distance: 140.0
click at [219, 106] on div "Filters [PERSON_NAME]" at bounding box center [288, 100] width 395 height 24
type input "[PERSON_NAME]"
click at [213, 61] on div "Applications · 0 / 59 Interviews · 1 / 277 Offers and hires · 0 / 328" at bounding box center [288, 71] width 395 height 33
click at [215, 70] on div "Interviews · 1 / 277" at bounding box center [199, 71] width 51 height 8
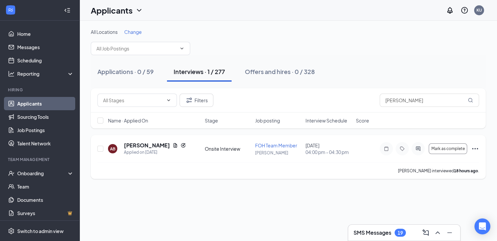
click at [476, 148] on icon "Ellipses" at bounding box center [475, 149] width 8 height 8
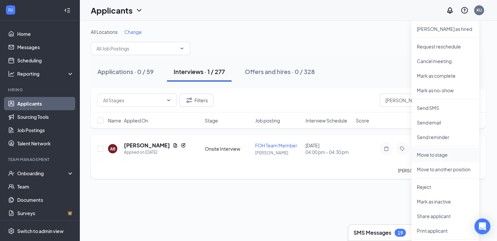
click at [442, 153] on p "Move to stage" at bounding box center [445, 154] width 57 height 7
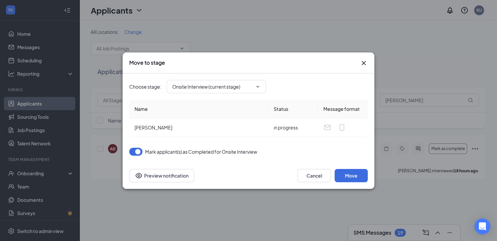
type input "Review Stage- Group Interview attended (next stage)"
click at [358, 175] on button "Move" at bounding box center [351, 175] width 33 height 13
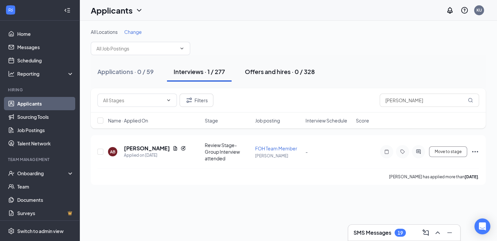
click at [280, 72] on div "Offers and hires · 0 / 328" at bounding box center [280, 71] width 70 height 8
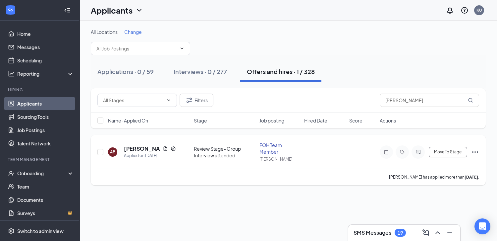
click at [475, 151] on icon "Ellipses" at bounding box center [475, 151] width 6 height 1
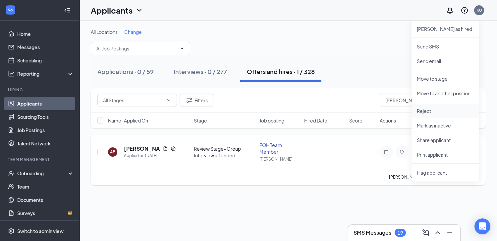
click at [437, 109] on p "Reject" at bounding box center [445, 110] width 57 height 7
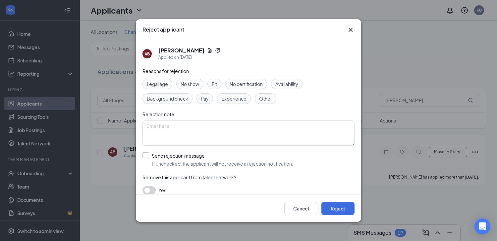
click at [163, 155] on input "Send rejection message If unchecked, the applicant will not receive a rejection…" at bounding box center [218, 159] width 151 height 15
checkbox input "true"
click at [215, 190] on input "search" at bounding box center [247, 189] width 200 height 11
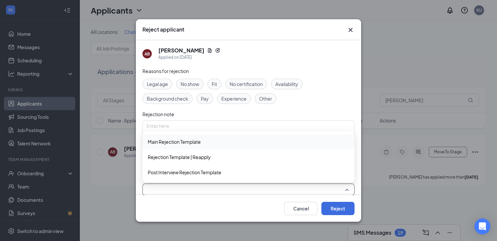
click at [185, 143] on span "Main Rejection Template" at bounding box center [174, 141] width 53 height 7
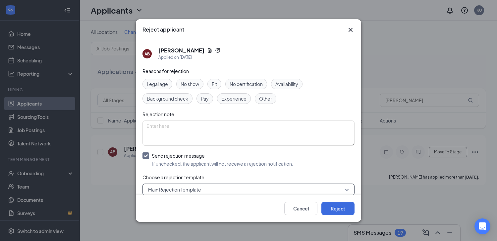
click at [258, 207] on div "Cancel Reject" at bounding box center [249, 208] width 212 height 13
click at [339, 209] on button "Reject" at bounding box center [338, 208] width 33 height 13
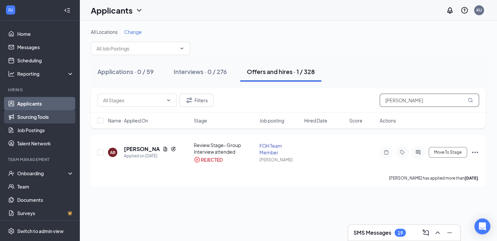
drag, startPoint x: 431, startPoint y: 102, endPoint x: 52, endPoint y: 115, distance: 378.8
click at [215, 100] on div "Filters [PERSON_NAME]" at bounding box center [288, 99] width 382 height 13
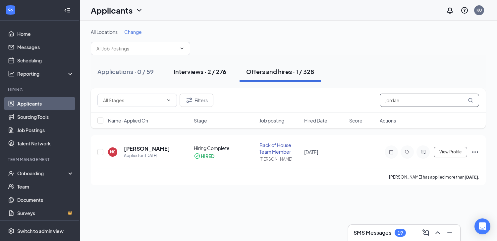
type input "jordan"
click at [199, 71] on div "Interviews · 2 / 276" at bounding box center [200, 71] width 53 height 8
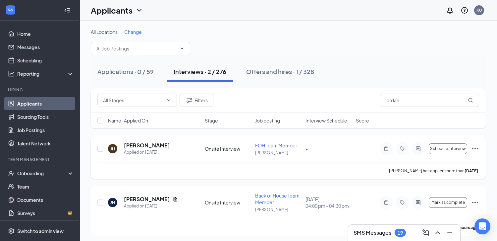
scroll to position [2, 0]
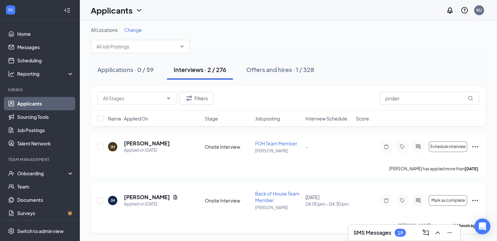
click at [473, 200] on icon "Ellipses" at bounding box center [475, 200] width 8 height 8
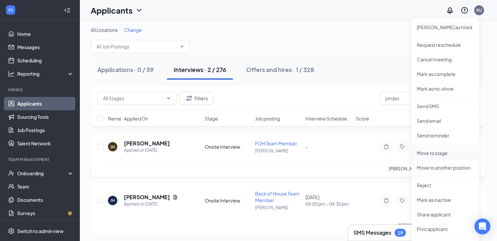
click at [443, 153] on p "Move to stage" at bounding box center [445, 153] width 57 height 7
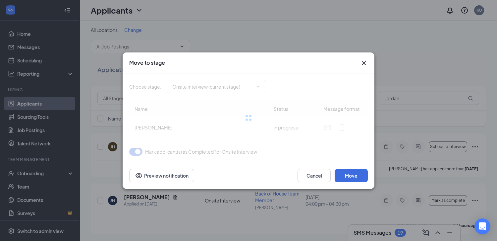
type input "Review Stage- Group Interview attended (next stage)"
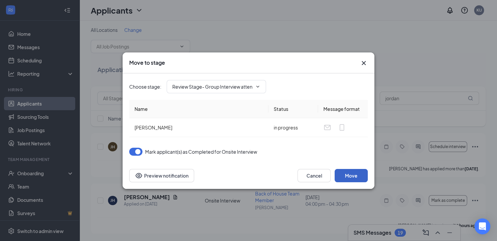
click at [356, 174] on button "Move" at bounding box center [351, 175] width 33 height 13
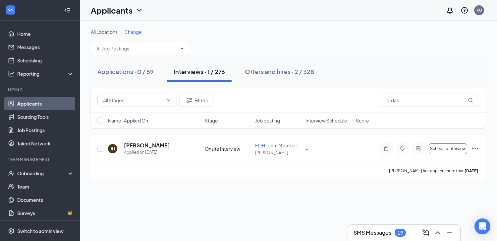
scroll to position [0, 0]
click at [303, 72] on div "Offers and hires · 2 / 328" at bounding box center [279, 71] width 69 height 8
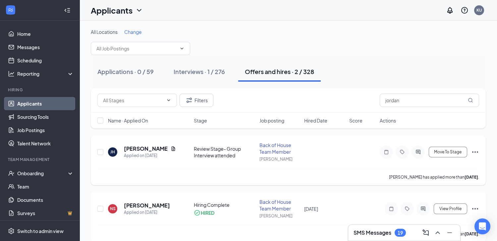
click at [475, 150] on icon "Ellipses" at bounding box center [475, 152] width 8 height 8
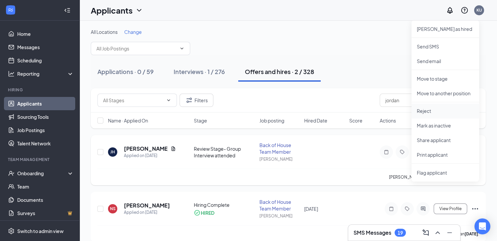
click at [434, 113] on p "Reject" at bounding box center [445, 110] width 57 height 7
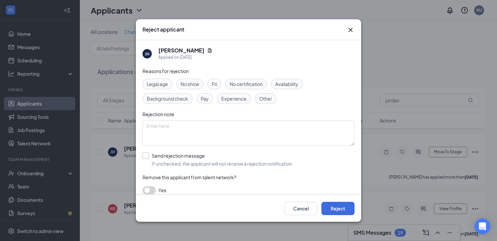
click at [175, 153] on input "Send rejection message If unchecked, the applicant will not receive a rejection…" at bounding box center [218, 159] width 151 height 15
checkbox input "true"
click at [175, 189] on input "search" at bounding box center [247, 189] width 200 height 11
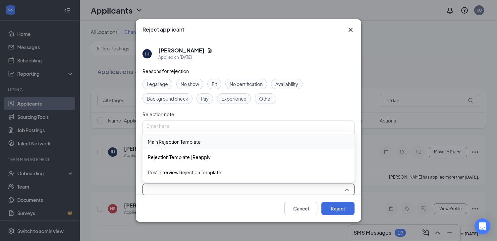
click at [187, 142] on span "Main Rejection Template" at bounding box center [174, 141] width 53 height 7
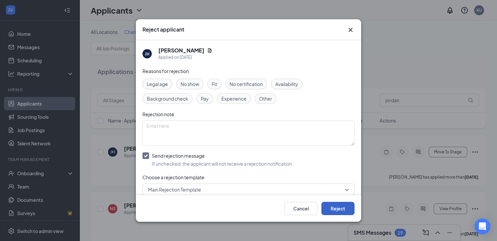
click at [338, 208] on button "Reject" at bounding box center [338, 208] width 33 height 13
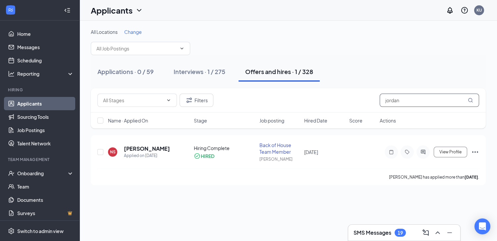
drag, startPoint x: 287, startPoint y: 102, endPoint x: 72, endPoint y: 114, distance: 216.1
click at [228, 104] on div "Filters jordan" at bounding box center [288, 99] width 382 height 13
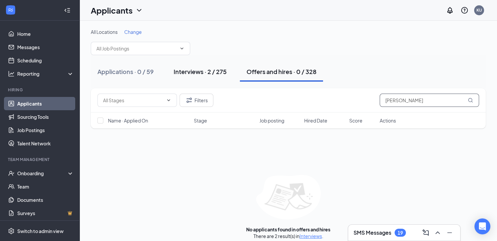
type input "[PERSON_NAME]"
click at [209, 71] on div "Interviews · 2 / 275" at bounding box center [200, 71] width 53 height 8
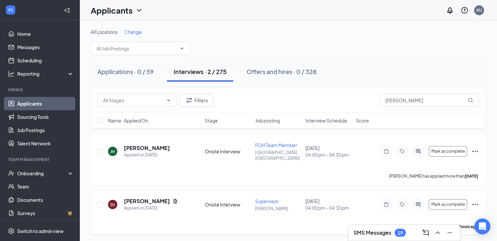
click at [477, 200] on icon "Ellipses" at bounding box center [475, 204] width 8 height 8
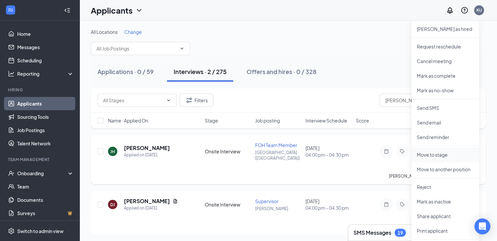
click at [442, 155] on p "Move to stage" at bounding box center [445, 154] width 57 height 7
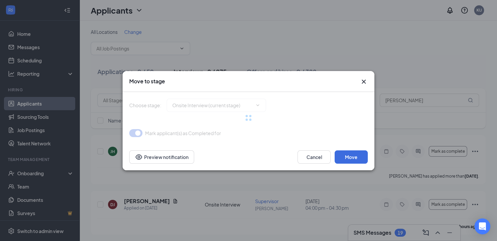
type input "Review Stage- Group Interview attended (next stage)"
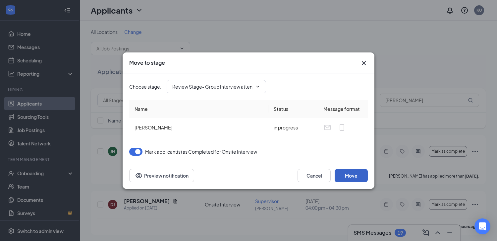
click at [357, 175] on button "Move" at bounding box center [351, 175] width 33 height 13
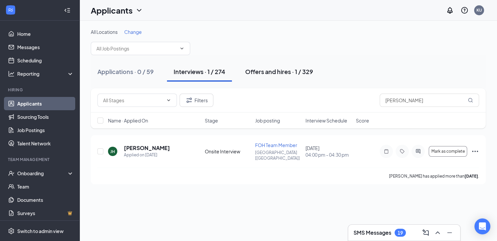
click at [301, 69] on div "Offers and hires · 1 / 329" at bounding box center [279, 71] width 68 height 8
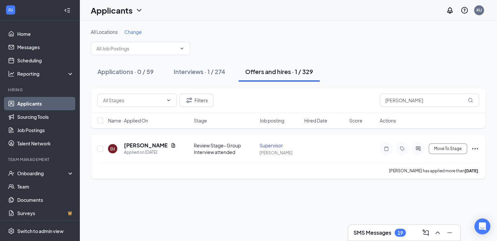
click at [476, 149] on icon "Ellipses" at bounding box center [475, 149] width 8 height 8
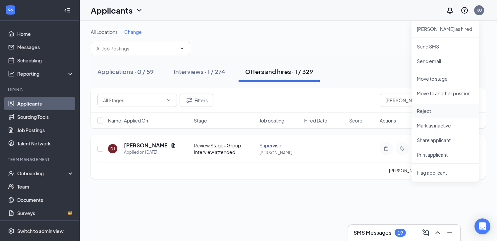
click at [443, 108] on p "Reject" at bounding box center [445, 110] width 57 height 7
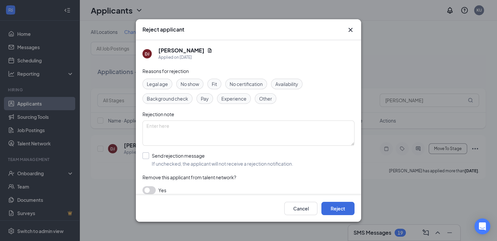
click at [174, 157] on input "Send rejection message If unchecked, the applicant will not receive a rejection…" at bounding box center [218, 159] width 151 height 15
checkbox input "true"
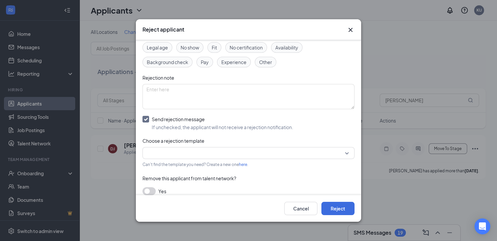
scroll to position [38, 0]
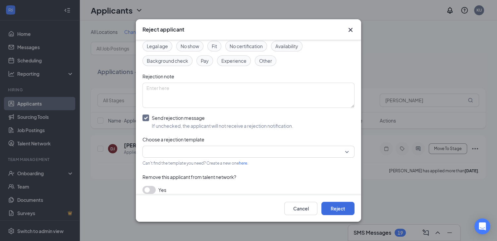
click at [265, 149] on input "search" at bounding box center [247, 151] width 200 height 11
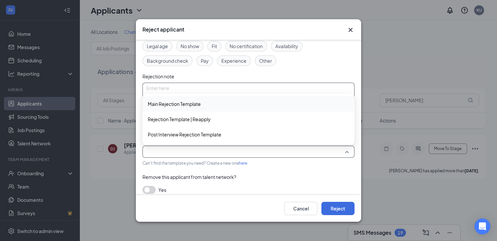
drag, startPoint x: 168, startPoint y: 104, endPoint x: 176, endPoint y: 104, distance: 7.3
click at [168, 103] on span "Main Rejection Template" at bounding box center [174, 103] width 53 height 7
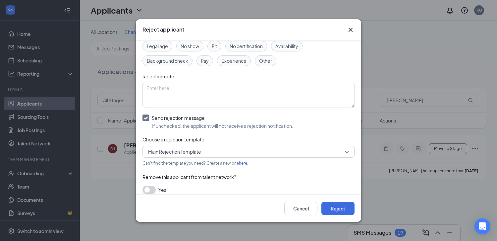
click at [285, 171] on div "Reasons for rejection Legal age No show Fit No certification Availability Backg…" at bounding box center [249, 115] width 212 height 171
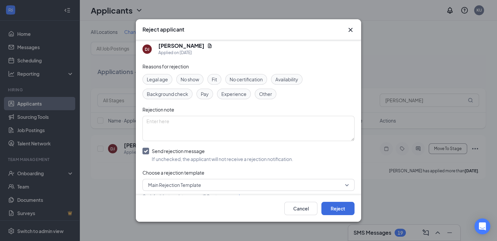
scroll to position [0, 0]
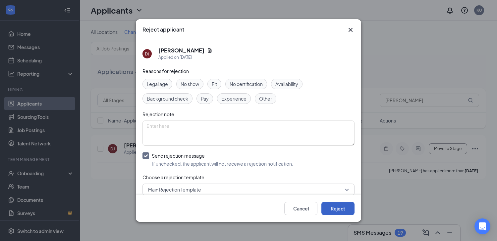
click at [349, 209] on button "Reject" at bounding box center [338, 208] width 33 height 13
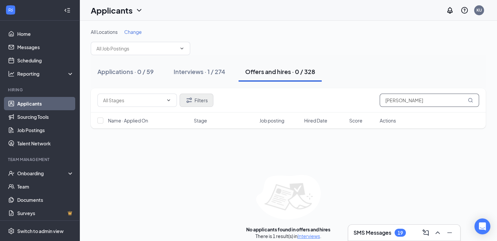
drag, startPoint x: 404, startPoint y: 103, endPoint x: 208, endPoint y: 95, distance: 196.1
click at [342, 103] on div "Filters [PERSON_NAME]" at bounding box center [288, 99] width 382 height 13
type input "[PERSON_NAME]"
click at [191, 69] on div "Interviews · 1 / 274" at bounding box center [200, 71] width 52 height 8
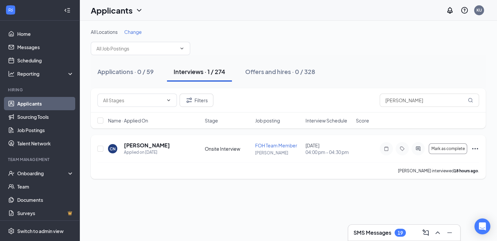
click at [472, 149] on icon "Ellipses" at bounding box center [475, 149] width 8 height 8
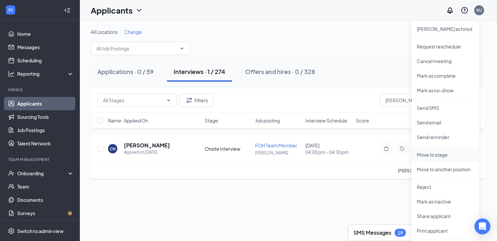
click at [446, 153] on p "Move to stage" at bounding box center [445, 154] width 57 height 7
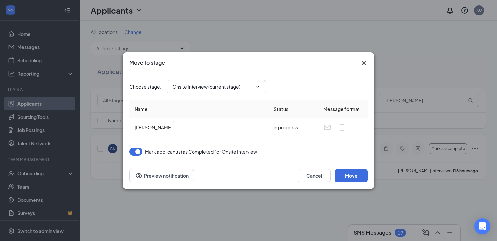
type input "Review Stage- Group Interview attended (next stage)"
click at [344, 172] on button "Move" at bounding box center [351, 175] width 33 height 13
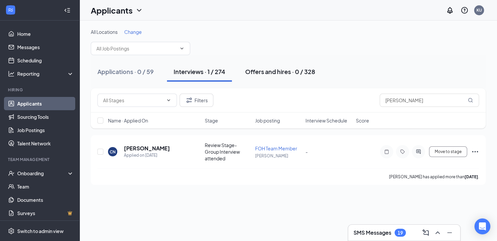
click at [302, 66] on button "Offers and hires · 0 / 328" at bounding box center [280, 72] width 83 height 20
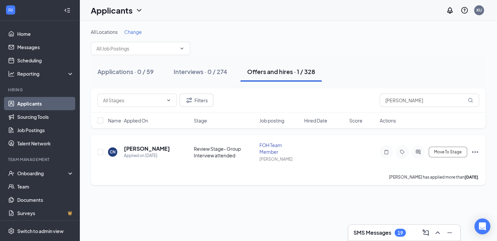
click at [477, 152] on icon "Ellipses" at bounding box center [475, 151] width 6 height 1
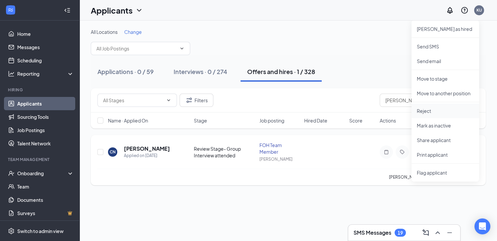
click at [456, 110] on p "Reject" at bounding box center [445, 110] width 57 height 7
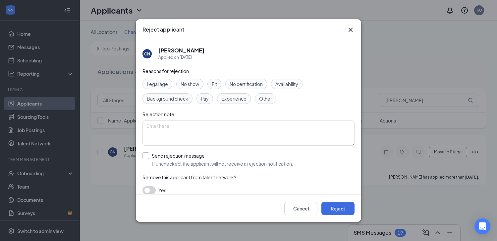
click at [161, 162] on input "Send rejection message If unchecked, the applicant will not receive a rejection…" at bounding box center [218, 159] width 151 height 15
checkbox input "true"
click at [169, 186] on input "search" at bounding box center [247, 189] width 200 height 11
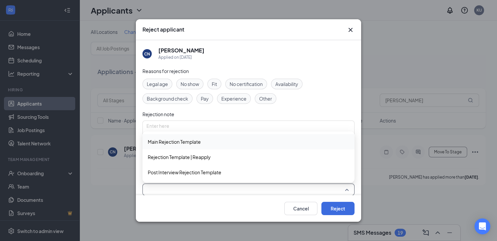
click at [173, 142] on span "Main Rejection Template" at bounding box center [174, 141] width 53 height 7
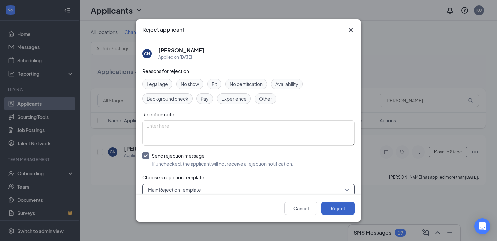
click at [337, 210] on button "Reject" at bounding box center [338, 208] width 33 height 13
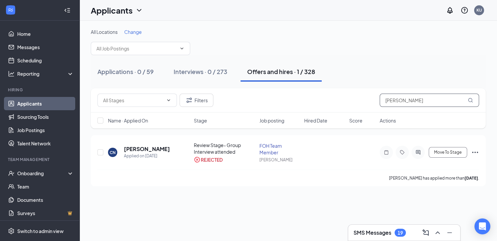
drag, startPoint x: 354, startPoint y: 99, endPoint x: 158, endPoint y: 107, distance: 196.1
click at [257, 102] on div "Filters [PERSON_NAME]" at bounding box center [288, 99] width 382 height 13
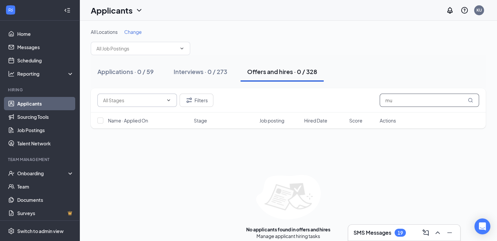
type input "m"
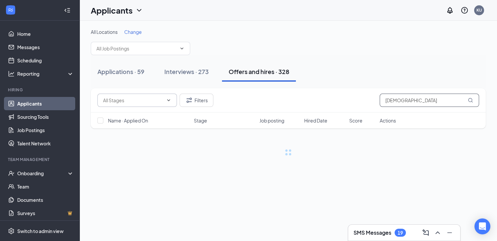
type input "[PERSON_NAME]"
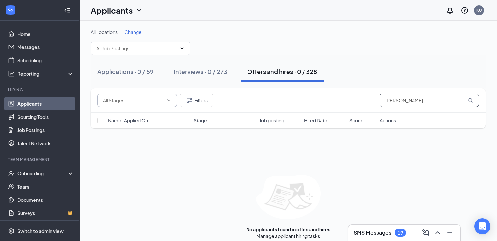
drag, startPoint x: 431, startPoint y: 102, endPoint x: 158, endPoint y: 103, distance: 273.2
click at [158, 103] on div "[PERSON_NAME]" at bounding box center [288, 99] width 382 height 13
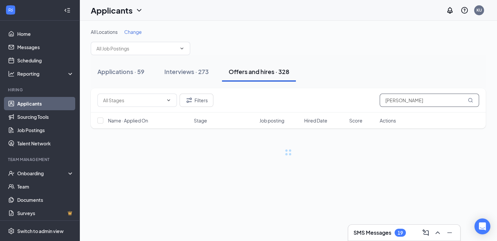
type input "[PERSON_NAME]"
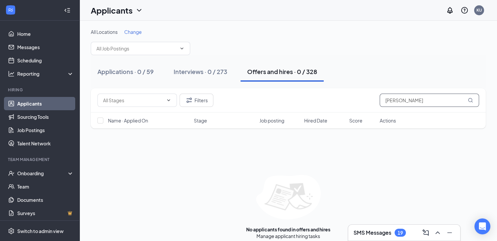
drag, startPoint x: 423, startPoint y: 102, endPoint x: 294, endPoint y: 103, distance: 129.0
click at [302, 103] on div "Filters [PERSON_NAME]" at bounding box center [288, 99] width 382 height 13
click at [198, 102] on button "Filters" at bounding box center [197, 99] width 34 height 13
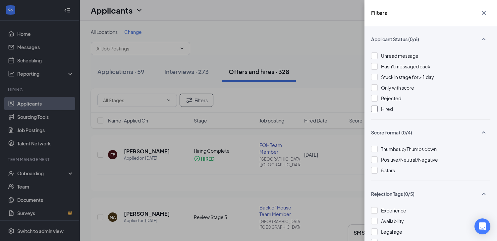
click at [386, 109] on span "Hired" at bounding box center [387, 109] width 12 height 6
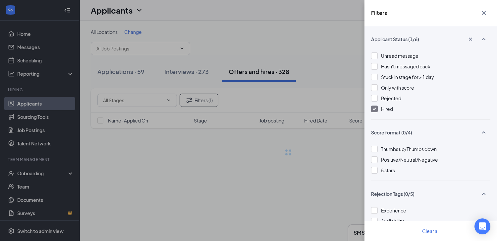
click at [376, 110] on div at bounding box center [374, 108] width 7 height 7
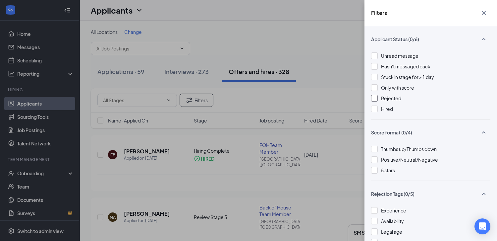
click at [377, 100] on div at bounding box center [374, 98] width 7 height 7
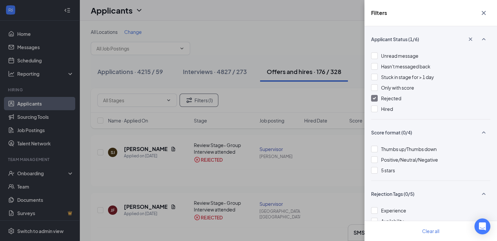
click at [313, 90] on div "Filters Applicant Status (1/6) Unread message Hasn't messaged back Stuck in sta…" at bounding box center [248, 120] width 497 height 241
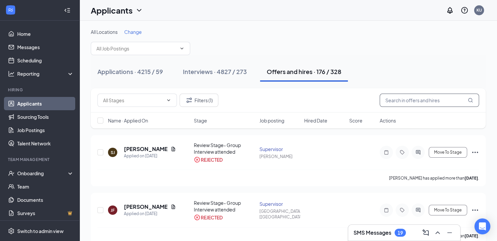
click at [417, 103] on input "text" at bounding box center [429, 99] width 99 height 13
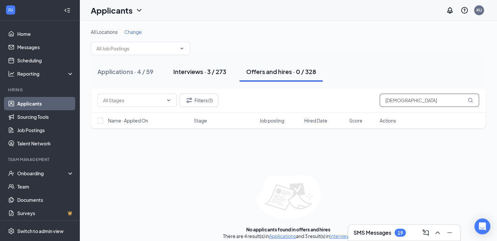
type input "[DEMOGRAPHIC_DATA]"
click at [214, 74] on div "Interviews · 3 / 273" at bounding box center [199, 71] width 53 height 8
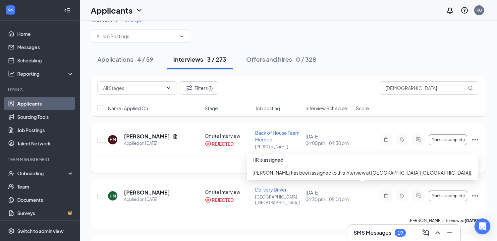
scroll to position [8, 0]
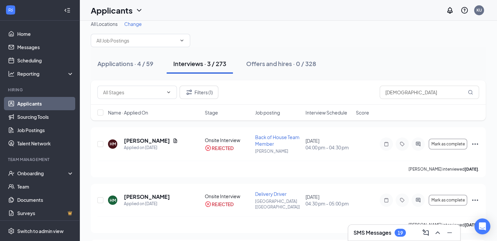
click at [143, 64] on div "Applications · 4 / 59" at bounding box center [125, 63] width 56 height 8
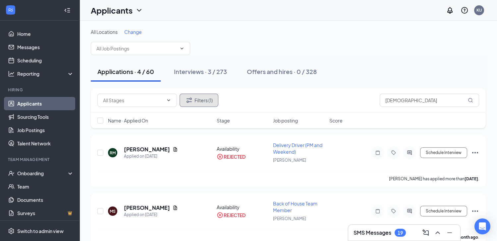
click at [203, 102] on button "Filters (1)" at bounding box center [199, 99] width 39 height 13
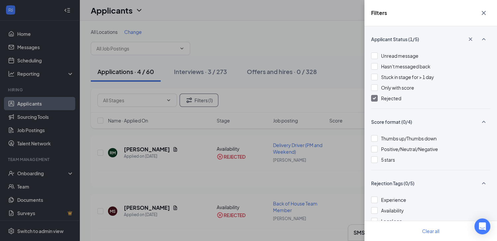
click at [383, 93] on div "Unread message Hasn't messaged back Stuck in stage for > 1 day Only with score …" at bounding box center [430, 80] width 119 height 56
click at [380, 98] on div "Rejected" at bounding box center [430, 97] width 119 height 7
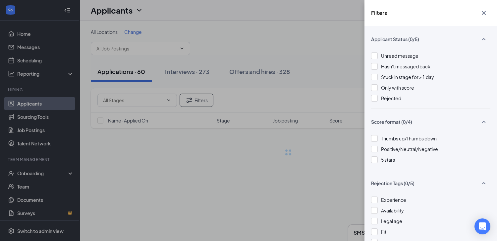
click at [324, 88] on div "Filters Applicant Status (0/5) Unread message Hasn't messaged back Stuck in sta…" at bounding box center [248, 120] width 497 height 241
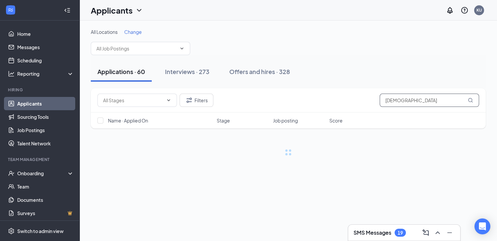
drag, startPoint x: 418, startPoint y: 98, endPoint x: 138, endPoint y: 118, distance: 281.5
click at [239, 118] on div "Filters muhamm Name · Applied On Stage Job posting Score" at bounding box center [288, 108] width 395 height 40
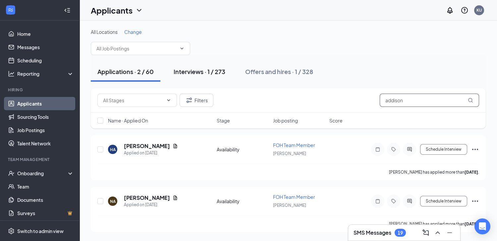
type input "addison"
click at [217, 68] on div "Interviews · 1 / 273" at bounding box center [200, 71] width 52 height 8
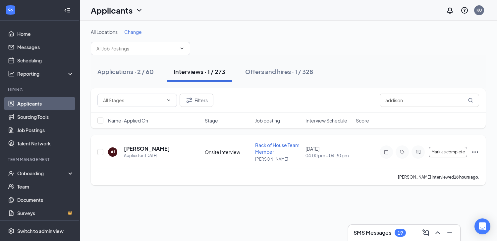
click at [477, 151] on icon "Ellipses" at bounding box center [475, 152] width 8 height 8
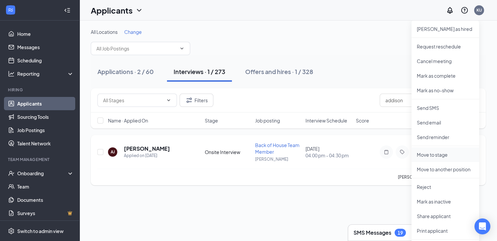
click at [451, 153] on p "Move to stage" at bounding box center [445, 154] width 57 height 7
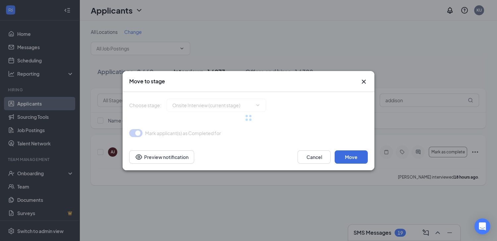
type input "Review Stage- Group Interview attended (next stage)"
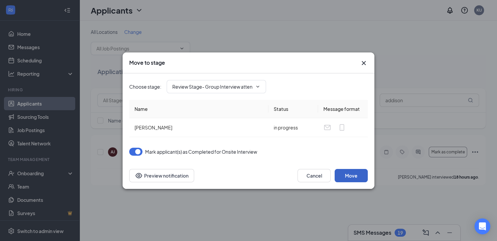
click at [359, 175] on button "Move" at bounding box center [351, 175] width 33 height 13
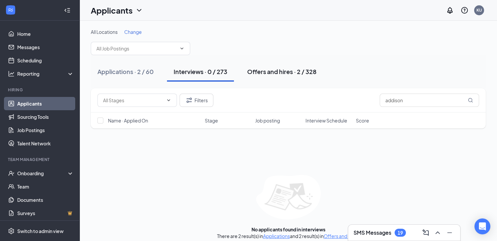
click at [300, 69] on div "Offers and hires · 2 / 328" at bounding box center [281, 71] width 69 height 8
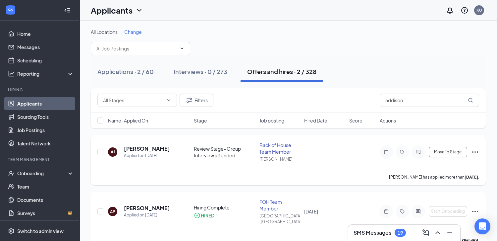
click at [475, 151] on icon "Ellipses" at bounding box center [475, 151] width 6 height 1
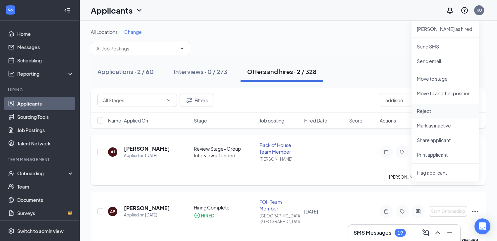
click at [448, 112] on p "Reject" at bounding box center [445, 110] width 57 height 7
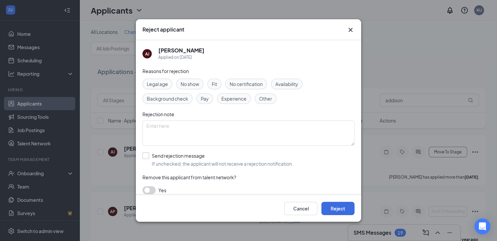
click at [147, 156] on input "Send rejection message If unchecked, the applicant will not receive a rejection…" at bounding box center [218, 159] width 151 height 15
checkbox input "true"
click at [153, 187] on input "search" at bounding box center [247, 189] width 200 height 11
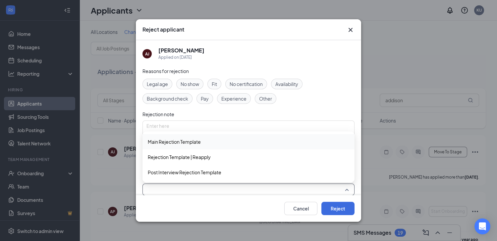
click at [168, 141] on span "Main Rejection Template" at bounding box center [174, 141] width 53 height 7
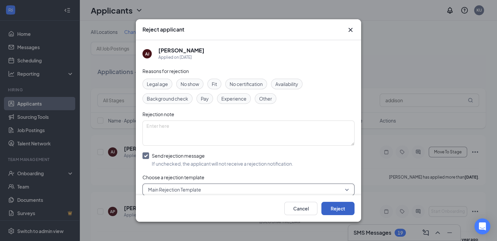
click at [334, 207] on button "Reject" at bounding box center [338, 208] width 33 height 13
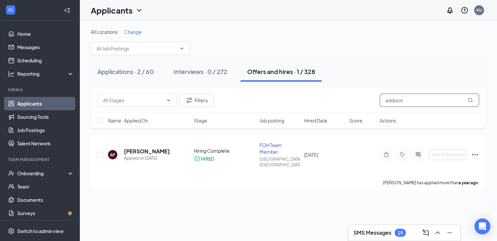
drag, startPoint x: 415, startPoint y: 103, endPoint x: 242, endPoint y: 102, distance: 173.4
click at [316, 100] on div "Filters addison" at bounding box center [288, 99] width 382 height 13
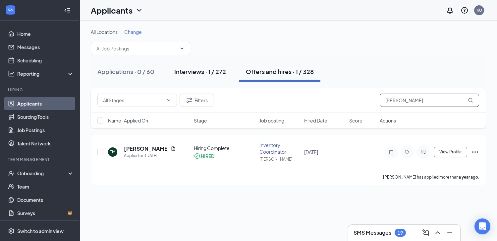
type input "[PERSON_NAME]"
click at [205, 70] on div "Interviews · 1 / 272" at bounding box center [200, 71] width 52 height 8
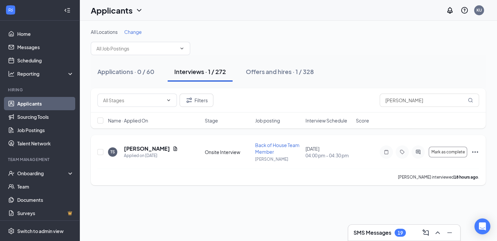
click at [475, 151] on icon "Ellipses" at bounding box center [475, 151] width 6 height 1
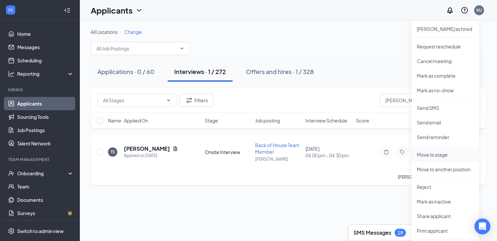
click at [439, 156] on p "Move to stage" at bounding box center [445, 154] width 57 height 7
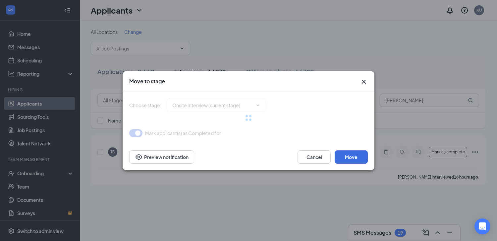
type input "Review Stage- Group Interview attended (next stage)"
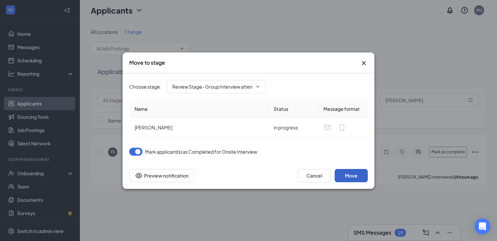
click at [358, 174] on button "Move" at bounding box center [351, 175] width 33 height 13
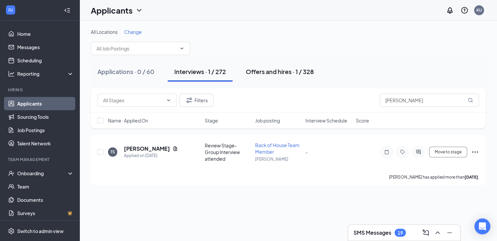
drag, startPoint x: 295, startPoint y: 67, endPoint x: 296, endPoint y: 74, distance: 7.0
click at [295, 71] on button "Offers and hires · 1 / 328" at bounding box center [279, 72] width 81 height 20
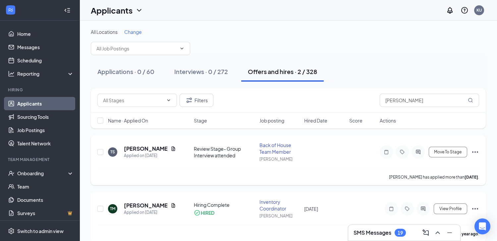
click at [476, 152] on icon "Ellipses" at bounding box center [475, 152] width 8 height 8
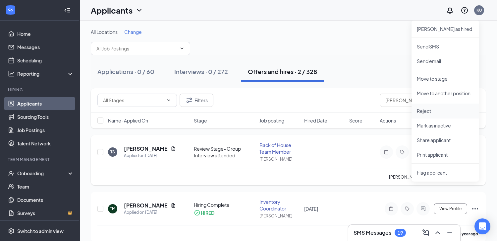
click at [433, 110] on p "Reject" at bounding box center [445, 110] width 57 height 7
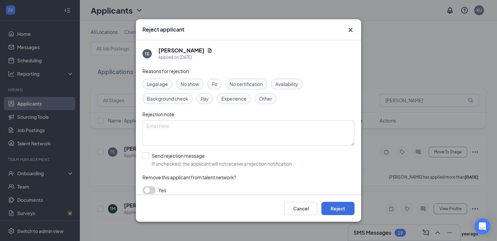
click at [186, 169] on div "Reasons for rejection Legal age No show Fit No certification Availability Backg…" at bounding box center [249, 133] width 212 height 133
click at [189, 160] on input "Send rejection message If unchecked, the applicant will not receive a rejection…" at bounding box center [218, 159] width 151 height 15
checkbox input "true"
click at [183, 188] on input "search" at bounding box center [247, 189] width 200 height 11
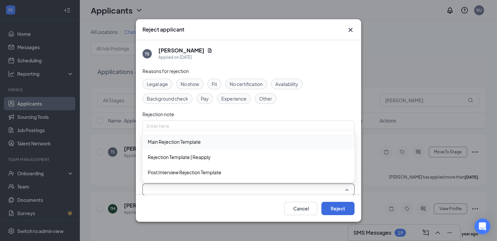
click at [169, 142] on span "Main Rejection Template" at bounding box center [174, 141] width 53 height 7
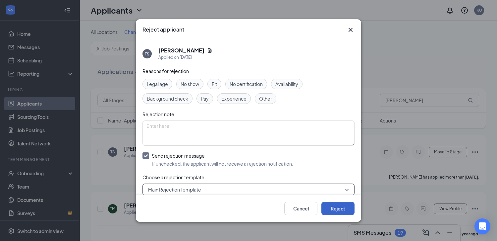
click at [335, 209] on button "Reject" at bounding box center [338, 208] width 33 height 13
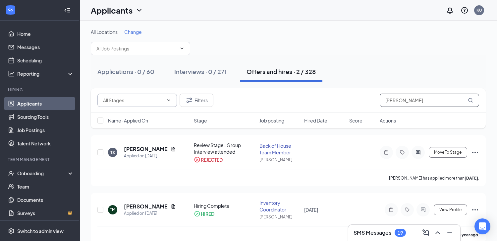
drag, startPoint x: 379, startPoint y: 97, endPoint x: 144, endPoint y: 102, distance: 234.4
click at [270, 96] on div "Filters [PERSON_NAME]" at bounding box center [288, 99] width 382 height 13
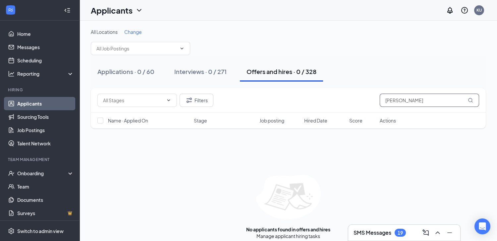
drag, startPoint x: 428, startPoint y: 100, endPoint x: 253, endPoint y: 112, distance: 175.8
click at [294, 106] on div "Filters [PERSON_NAME]" at bounding box center [288, 99] width 382 height 13
type input "[PERSON_NAME]"
click at [212, 72] on div "Interviews · 3 / 271" at bounding box center [200, 71] width 52 height 8
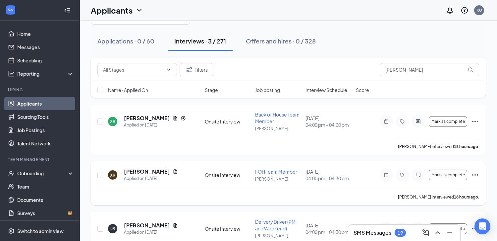
scroll to position [58, 0]
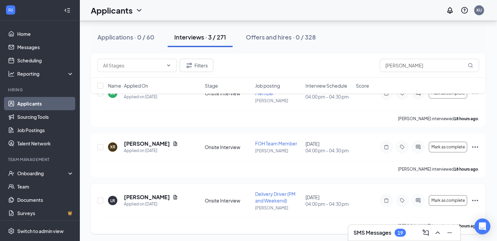
click at [477, 201] on icon "Ellipses" at bounding box center [475, 200] width 8 height 8
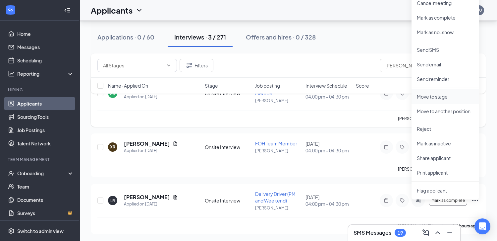
click at [430, 97] on p "Move to stage" at bounding box center [445, 96] width 57 height 7
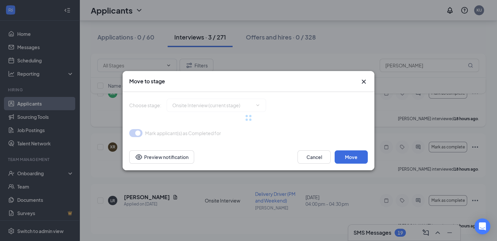
type input "Review Stage- Group Interview Attended (next stage)"
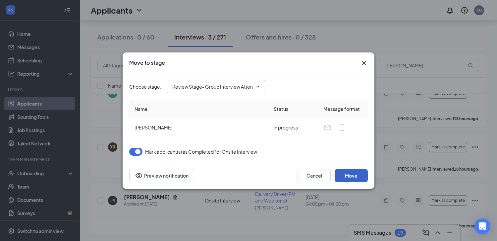
click at [357, 175] on button "Move" at bounding box center [351, 175] width 33 height 13
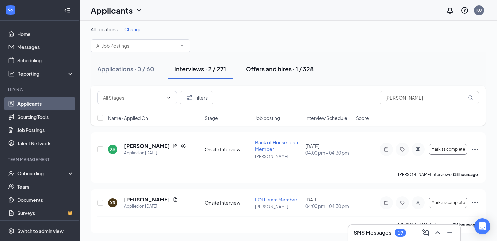
scroll to position [2, 0]
click at [285, 69] on div "Offers and hires · 1 / 328" at bounding box center [280, 69] width 68 height 8
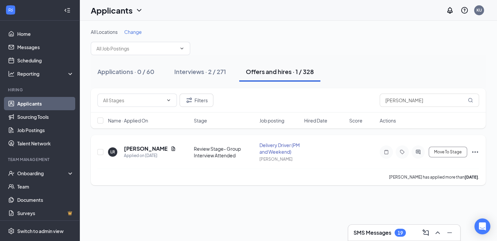
click at [476, 152] on icon "Ellipses" at bounding box center [475, 152] width 8 height 8
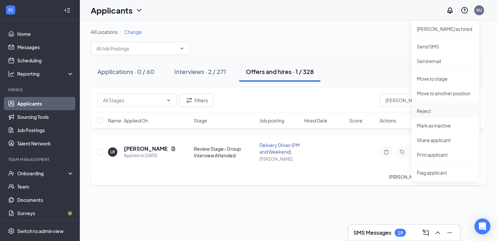
click at [442, 109] on p "Reject" at bounding box center [445, 110] width 57 height 7
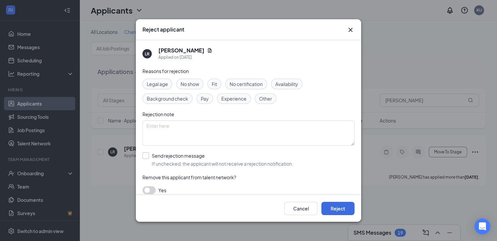
click at [189, 156] on input "Send rejection message If unchecked, the applicant will not receive a rejection…" at bounding box center [218, 159] width 151 height 15
checkbox input "true"
click at [342, 205] on button "Reject" at bounding box center [338, 208] width 33 height 13
